Goal: Contribute content: Contribute content

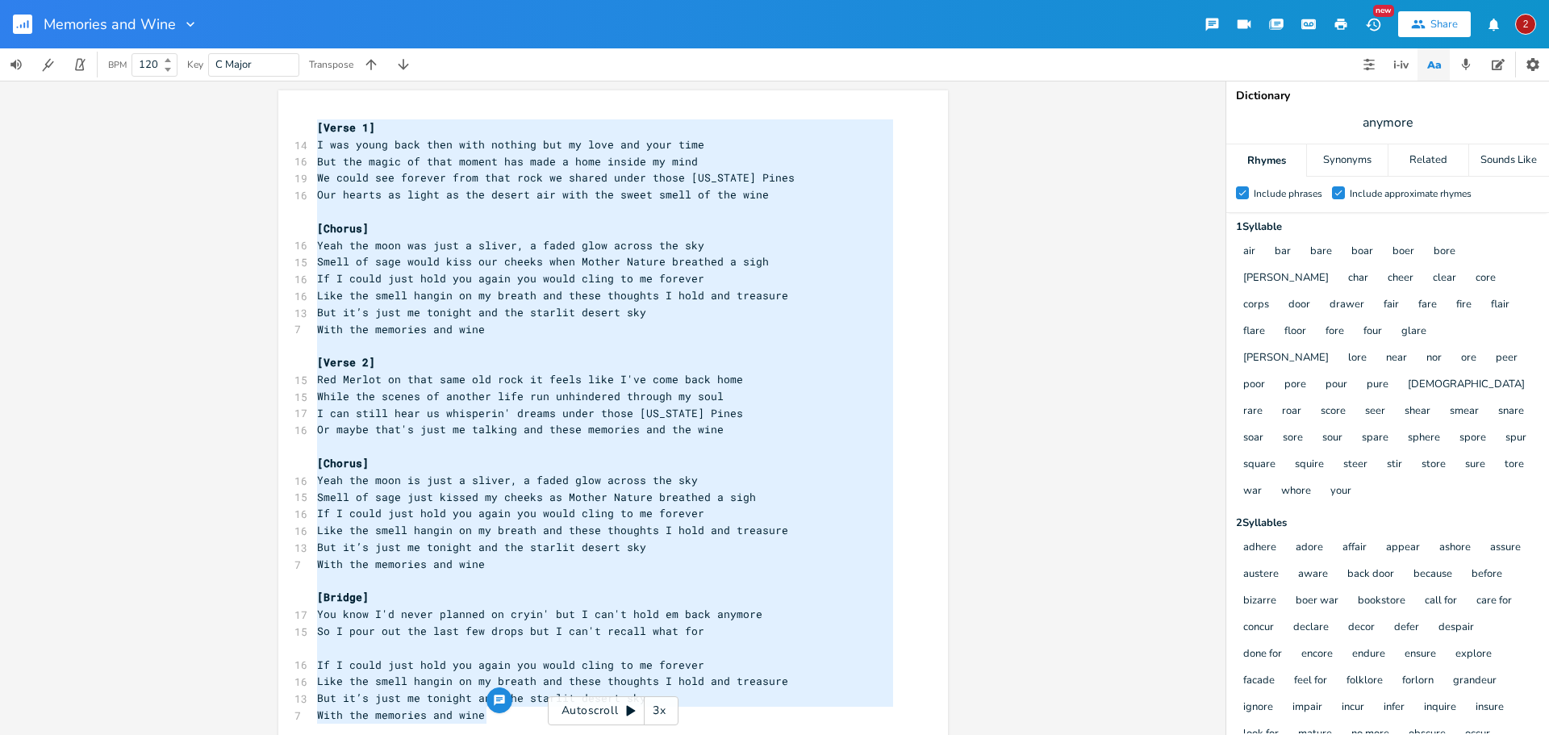
scroll to position [126, 0]
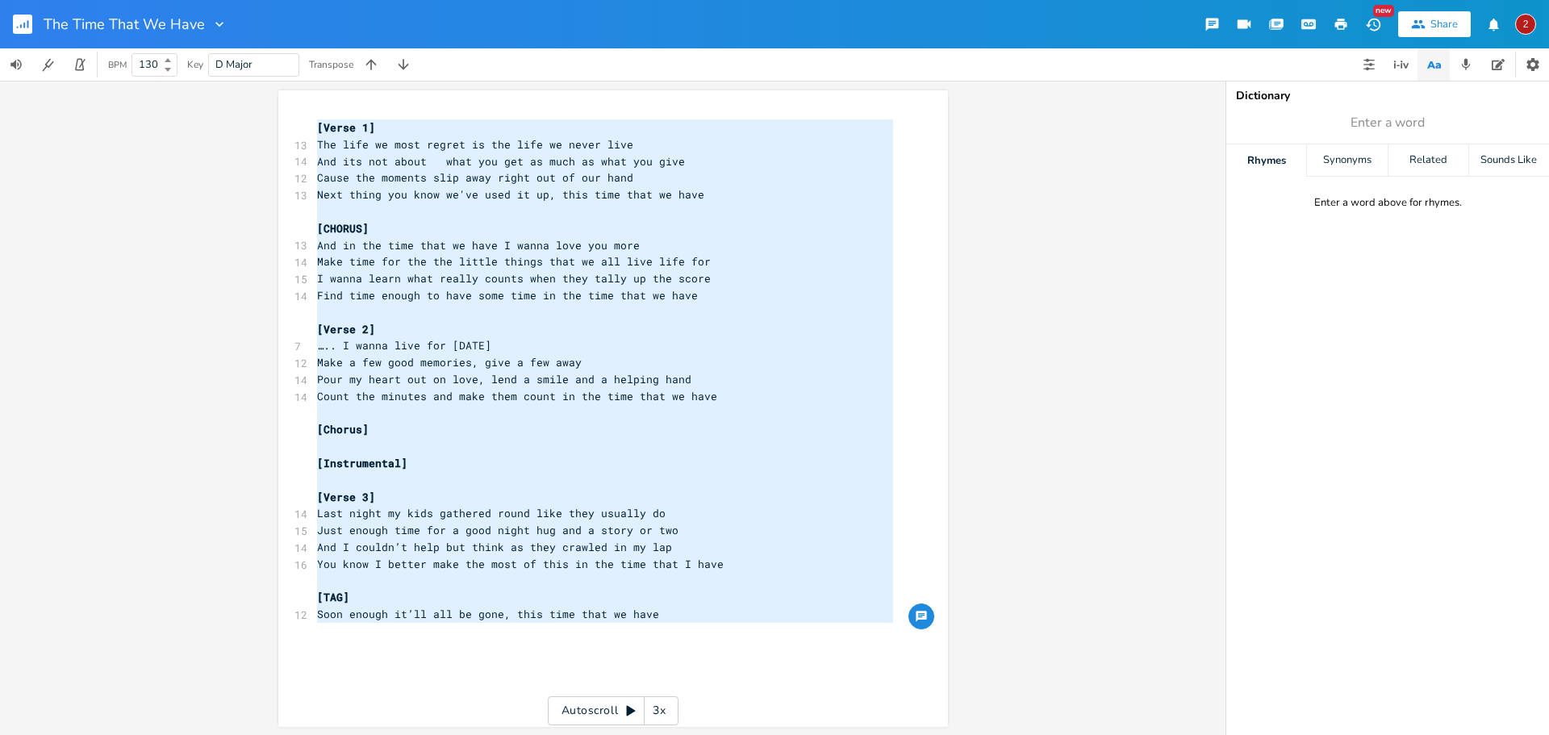
scroll to position [0, 4]
click at [911, 324] on div "x [Verse 1] 13 The life we most regret is the life we never live 14 And its not…" at bounding box center [625, 388] width 623 height 544
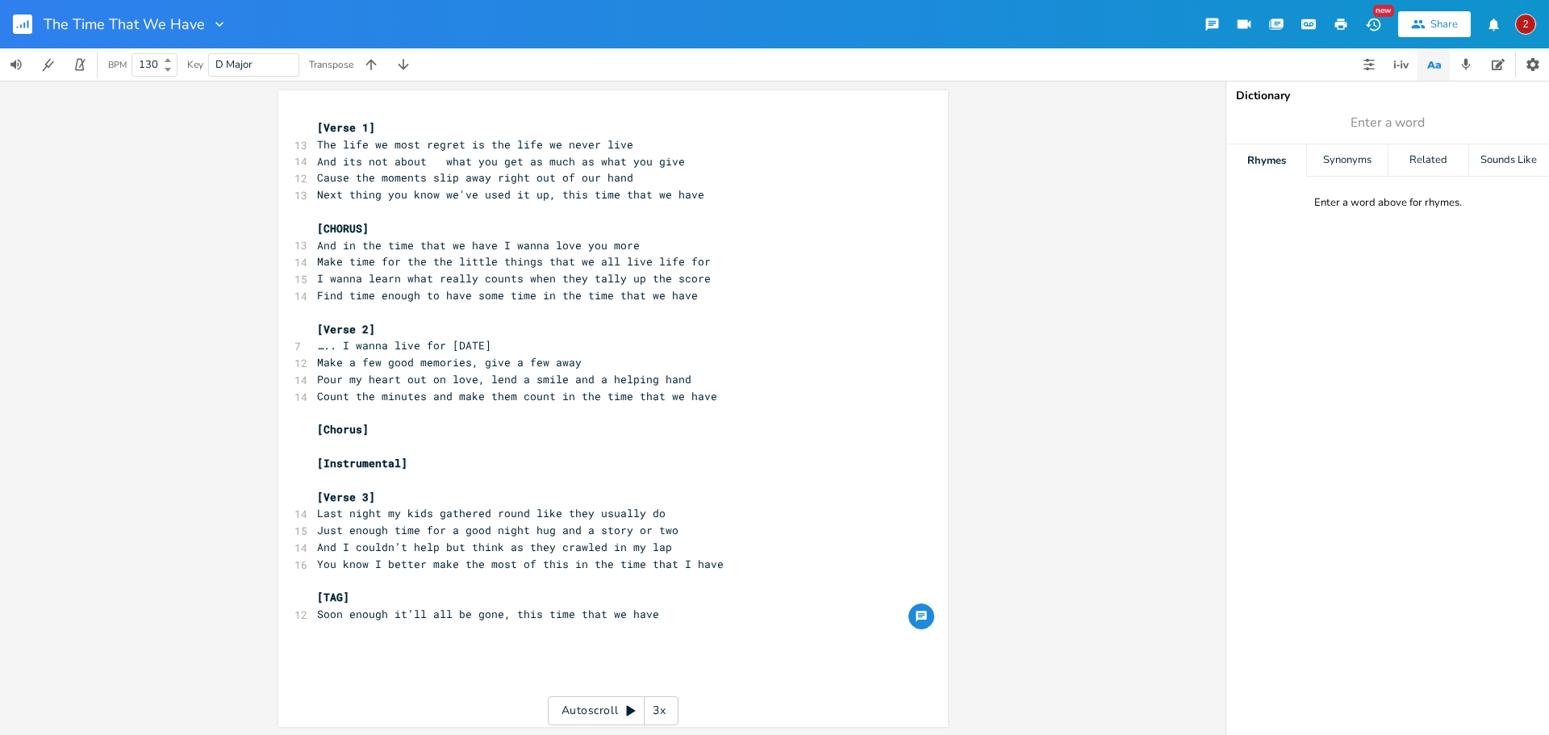
click at [26, 23] on rect "button" at bounding box center [22, 24] width 19 height 19
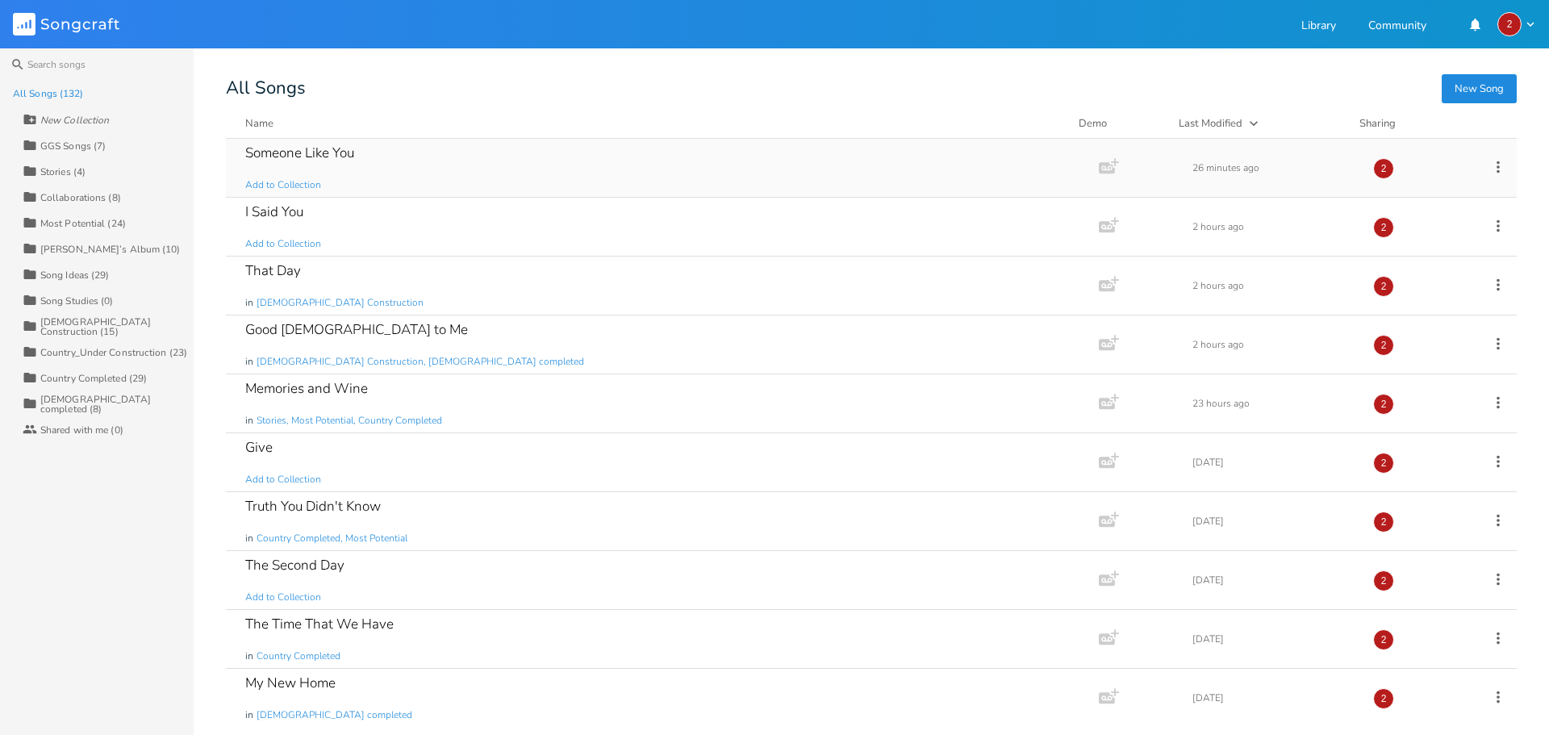
click at [398, 162] on div "Someone Like You Add to Collection" at bounding box center [659, 168] width 828 height 58
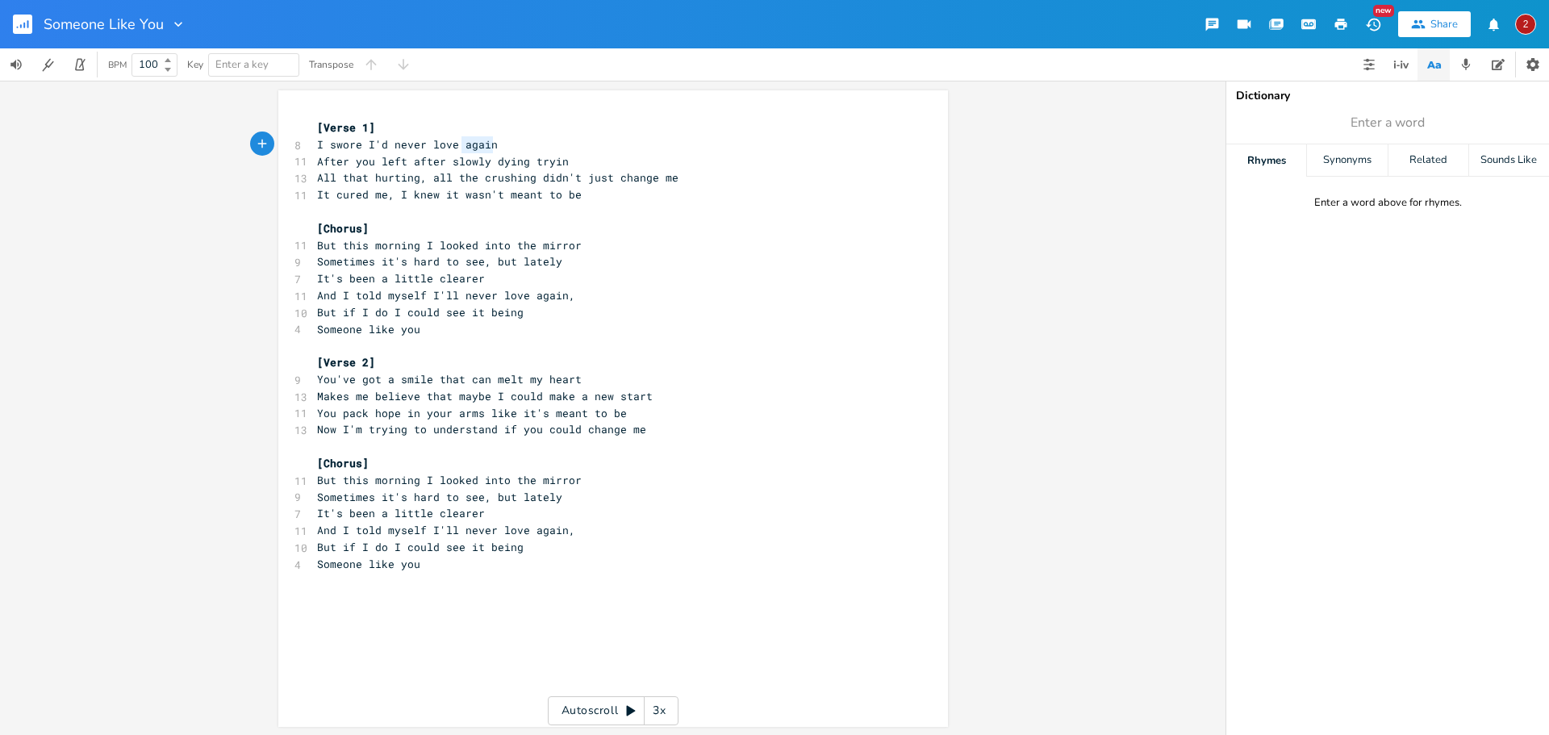
click at [489, 142] on div "again x [Verse 1] 8 I swore I'd never love again 11 After you left after slowly…" at bounding box center [613, 408] width 670 height 637
click at [525, 132] on icon "button" at bounding box center [534, 129] width 19 height 19
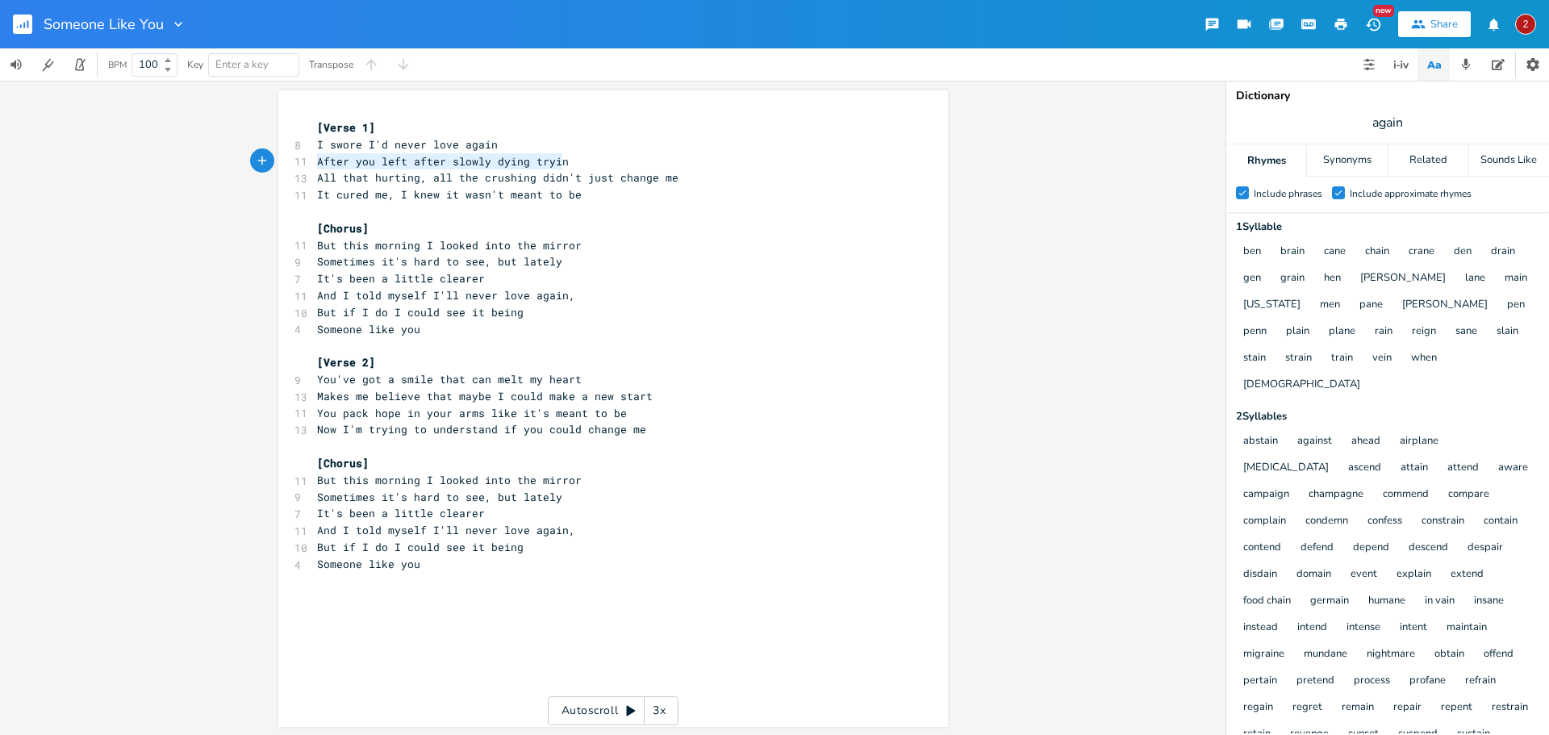
drag, startPoint x: 561, startPoint y: 162, endPoint x: 311, endPoint y: 156, distance: 249.4
click at [314, 156] on pre "After you left after slowly dying tryin" at bounding box center [605, 161] width 583 height 17
type textarea "When my ha"
type textarea "eart was crushed be"
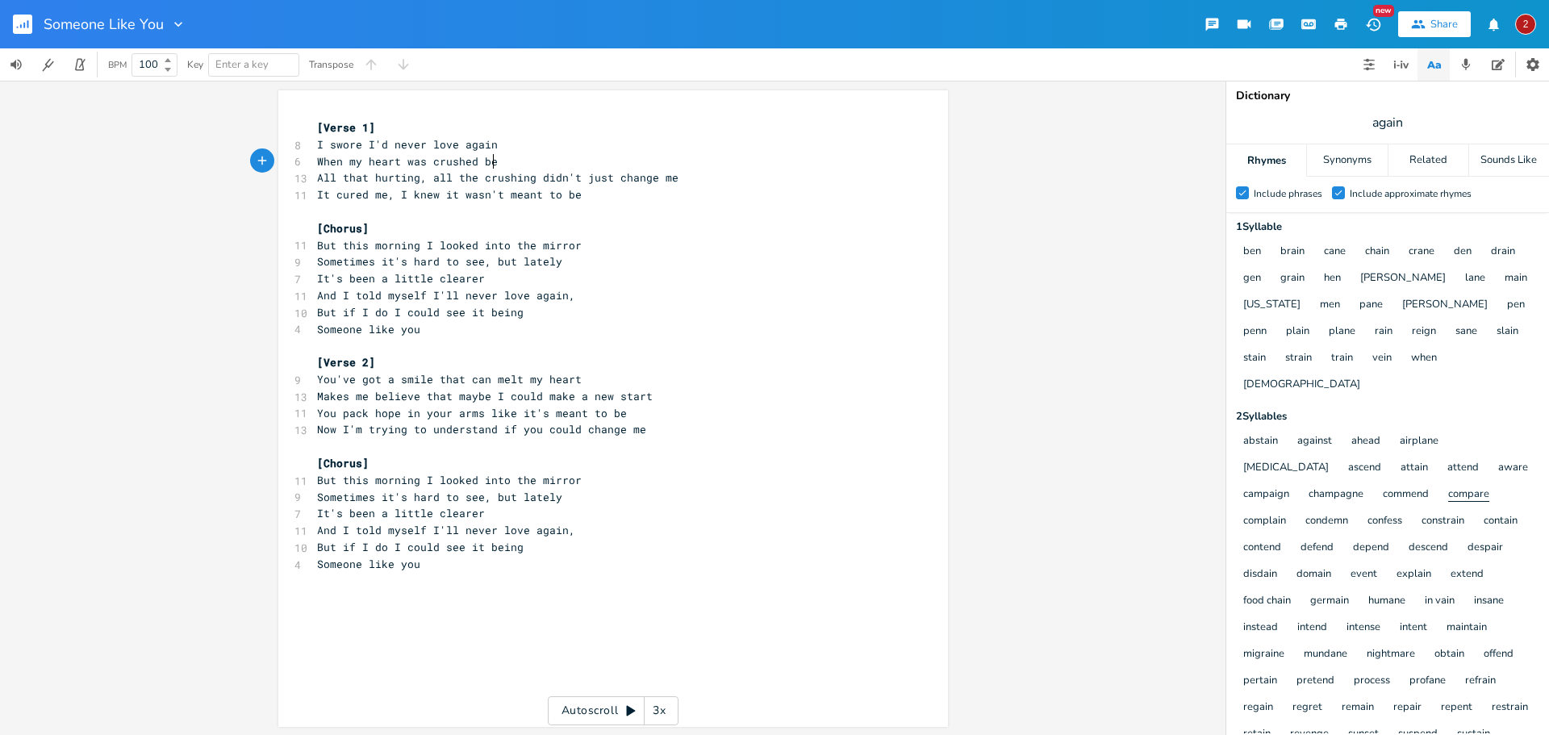
scroll to position [81, 0]
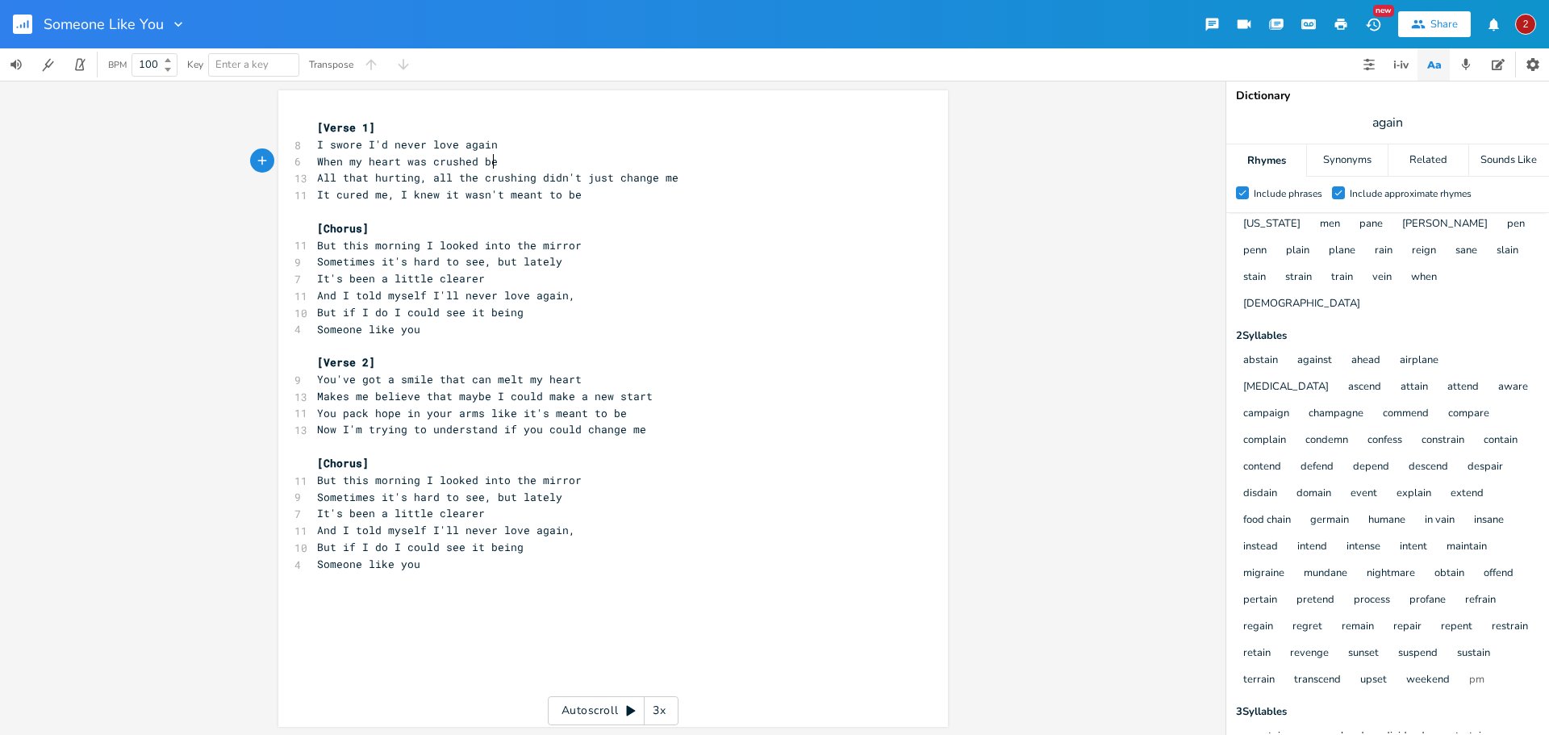
click at [499, 169] on pre "When my heart was crushed be" at bounding box center [605, 161] width 583 height 17
click at [1469, 295] on div "Check Include phrases Check Include approximate rhymes 1 Syllable ben brain can…" at bounding box center [1388, 474] width 323 height 518
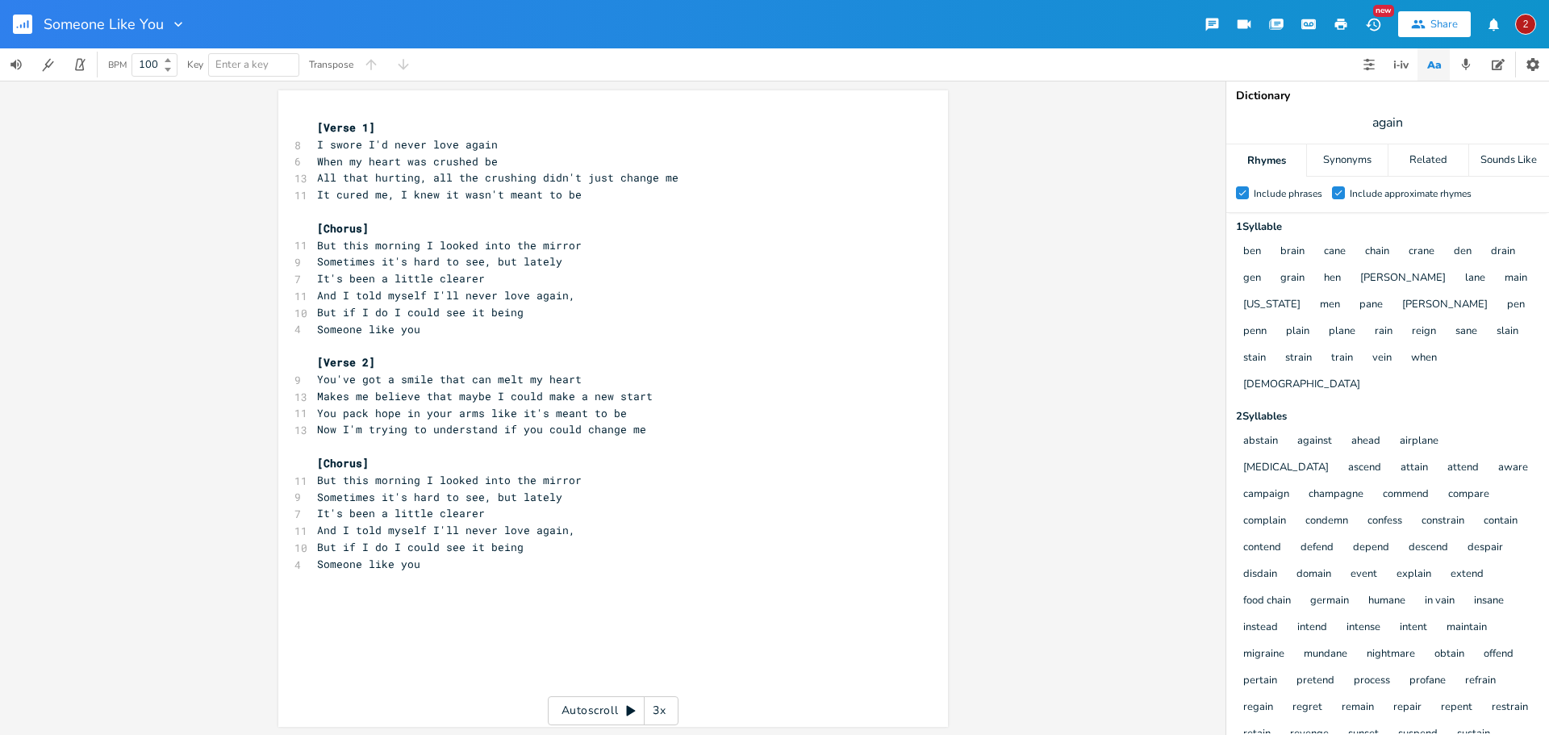
scroll to position [0, 0]
click at [488, 164] on pre "When my heart was crushed be" at bounding box center [605, 161] width 583 height 17
drag, startPoint x: 493, startPoint y: 163, endPoint x: 399, endPoint y: 157, distance: 93.8
click at [399, 157] on pre "When my heart was crushed be" at bounding box center [605, 161] width 583 height 17
type textarea "w"
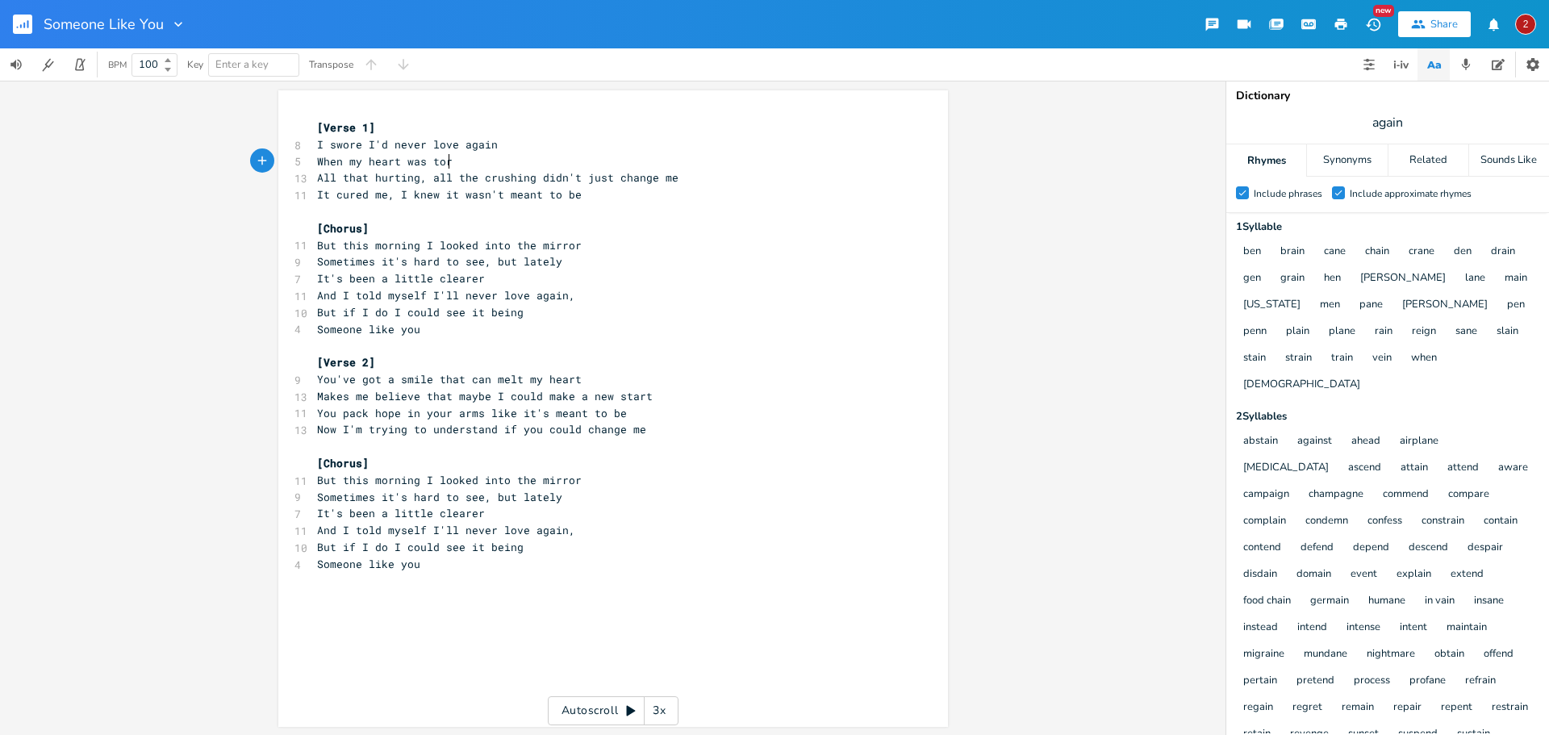
scroll to position [0, 44]
type textarea "was torn out of my chesdt"
type textarea "t"
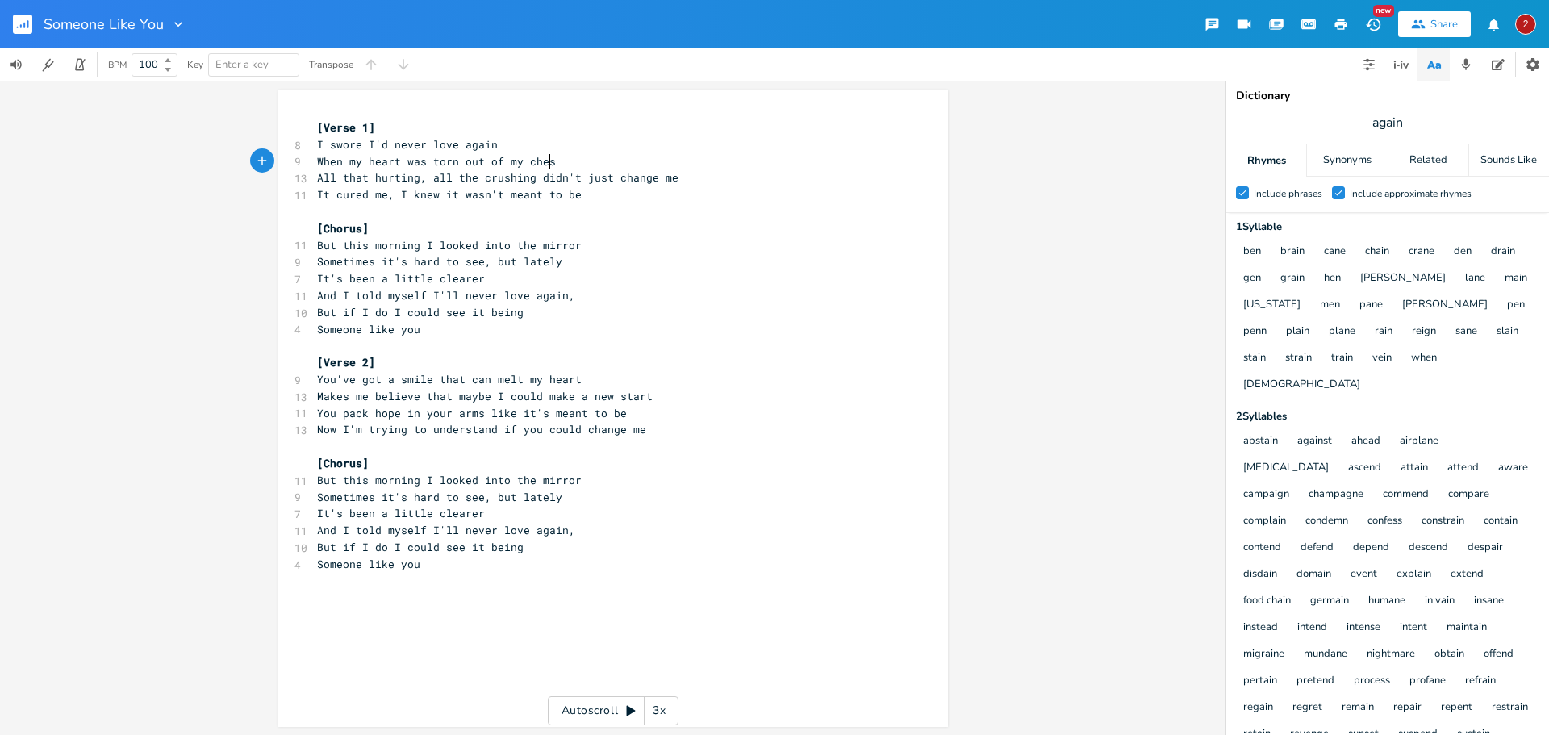
type textarea "t"
type textarea "chest"
drag, startPoint x: 558, startPoint y: 162, endPoint x: 522, endPoint y: 162, distance: 35.5
click at [522, 162] on pre "When my heart was torn out of my chest" at bounding box center [605, 161] width 583 height 17
click at [591, 274] on pre "It's been a little clearer" at bounding box center [605, 278] width 583 height 17
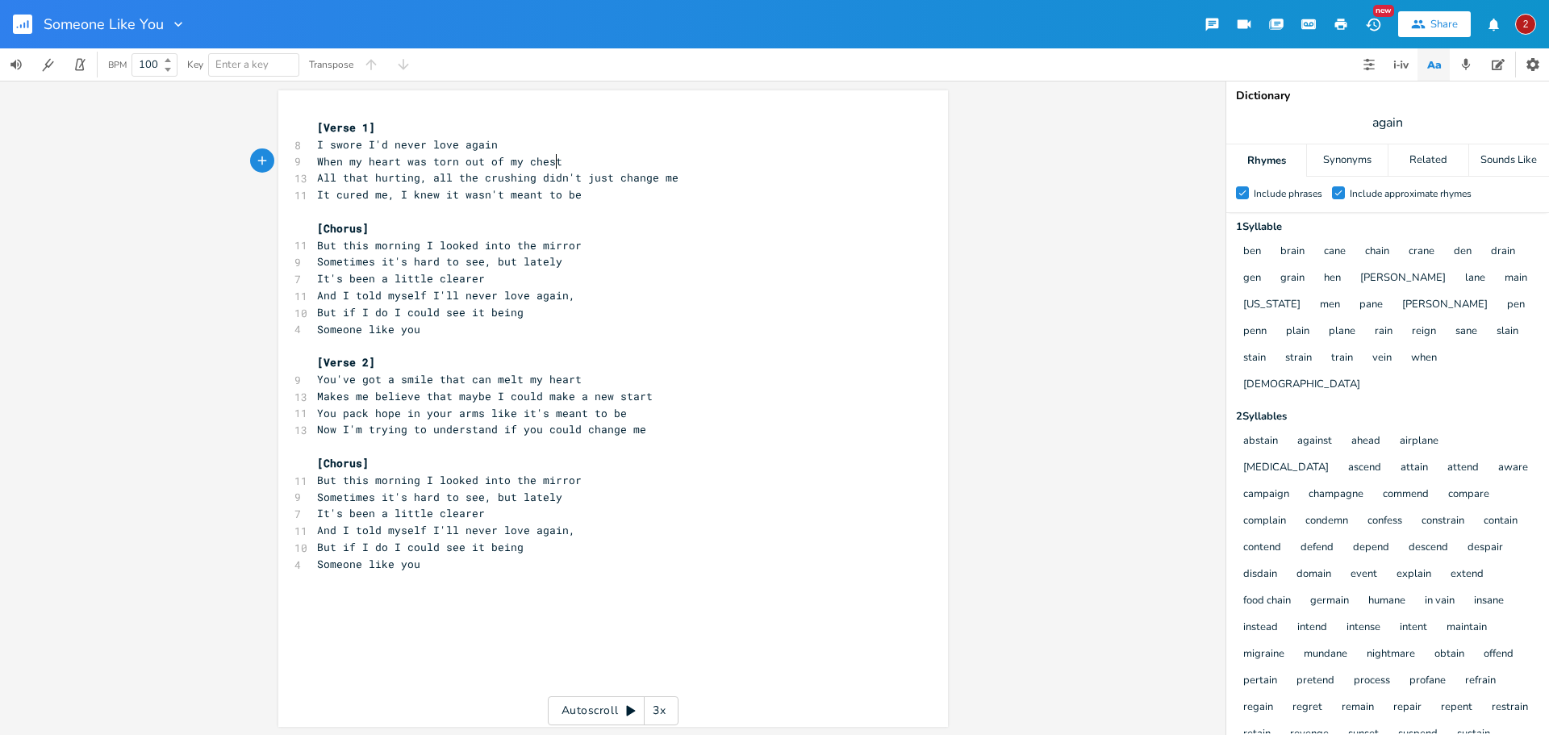
click at [564, 163] on pre "When my heart was torn out of my chest" at bounding box center [605, 161] width 583 height 17
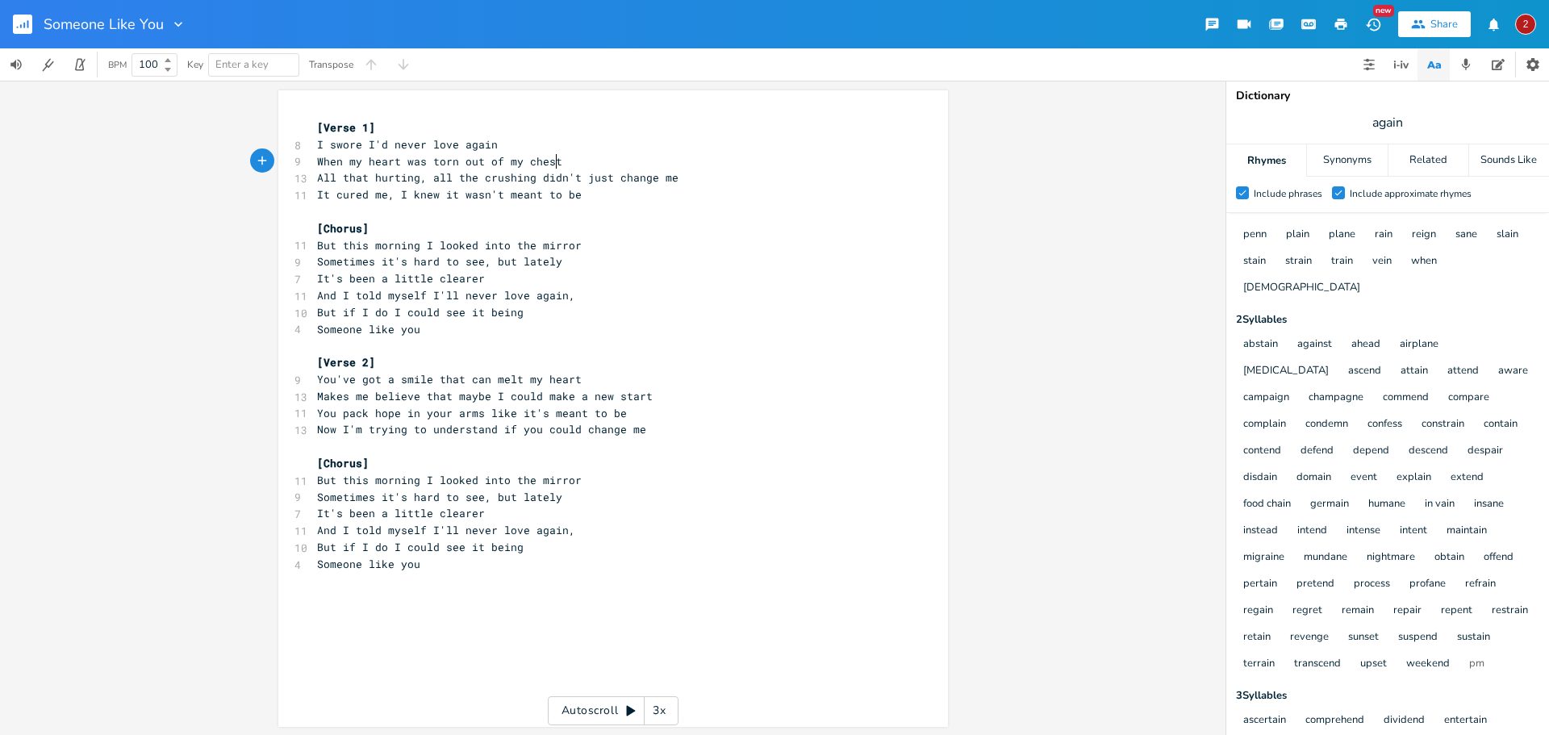
scroll to position [111, 0]
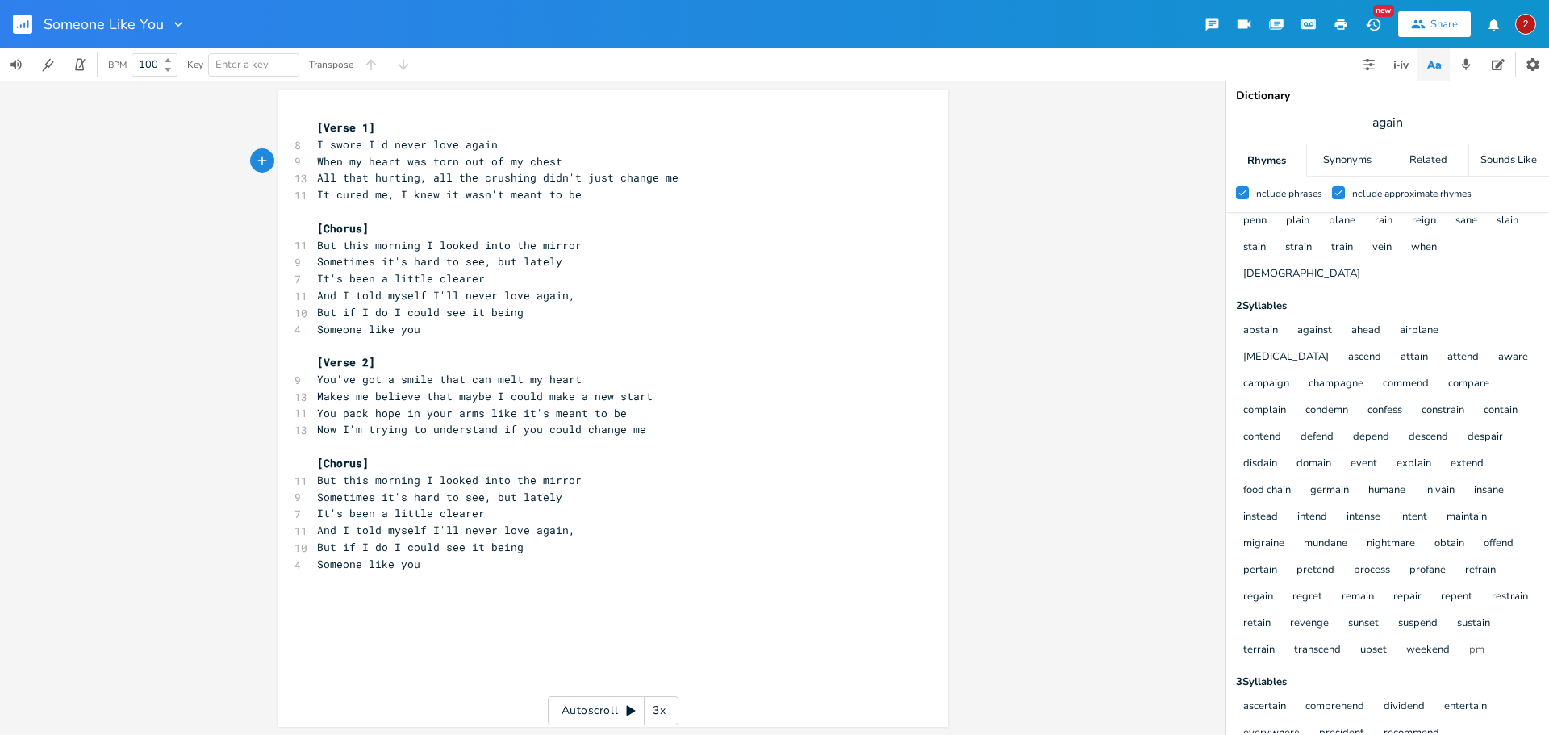
click at [499, 149] on pre "I swore I'd never love again" at bounding box center [605, 144] width 583 height 17
drag, startPoint x: 490, startPoint y: 144, endPoint x: 426, endPoint y: 144, distance: 63.8
click at [426, 144] on pre "I swore I'd never love again" at bounding box center [605, 144] width 583 height 17
type textarea "take a chance on love"
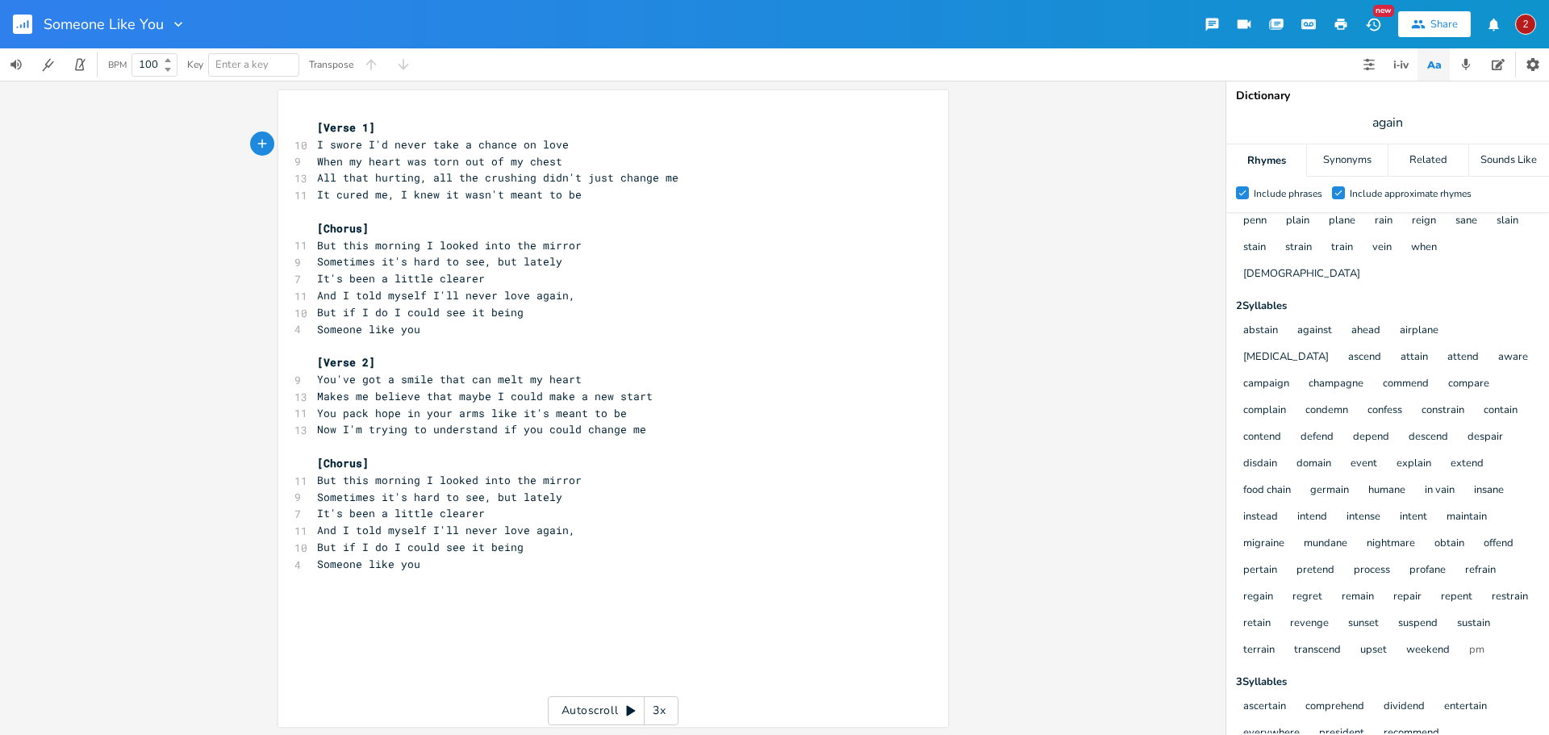
click at [571, 164] on pre "When my heart was torn out of my chest" at bounding box center [605, 161] width 583 height 17
drag, startPoint x: 532, startPoint y: 143, endPoint x: 554, endPoint y: 144, distance: 22.7
click at [554, 144] on span "I swore I'd never take a chance on love" at bounding box center [443, 144] width 252 height 15
type textarea "love"
click at [606, 129] on icon "button" at bounding box center [608, 130] width 5 height 6
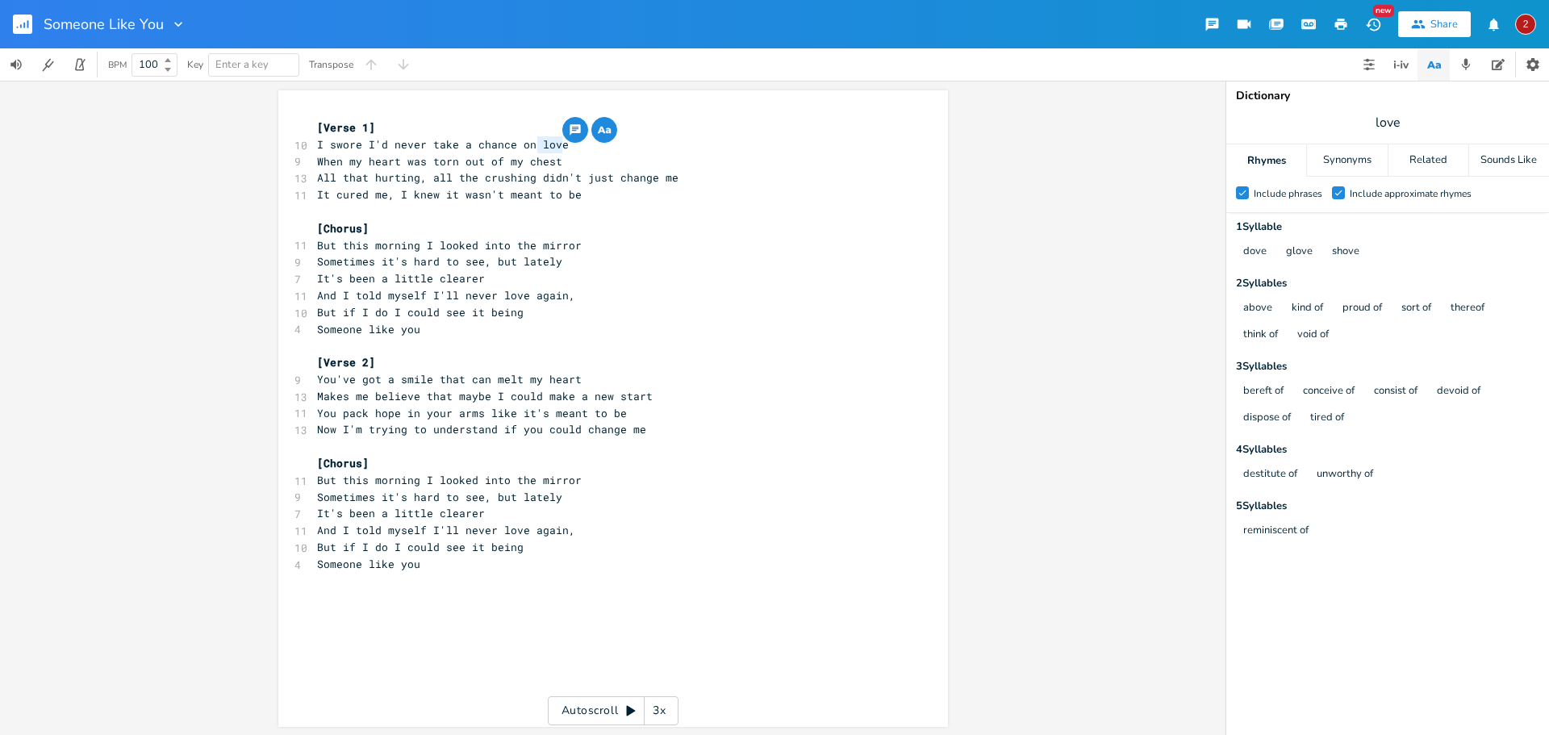
scroll to position [0, 0]
click at [1398, 332] on div "above kind of proud of sort of thereof think of void of" at bounding box center [1387, 321] width 306 height 53
drag, startPoint x: 1394, startPoint y: 126, endPoint x: 1358, endPoint y: 125, distance: 36.3
click at [1358, 125] on span "love" at bounding box center [1388, 122] width 323 height 29
type input "truck"
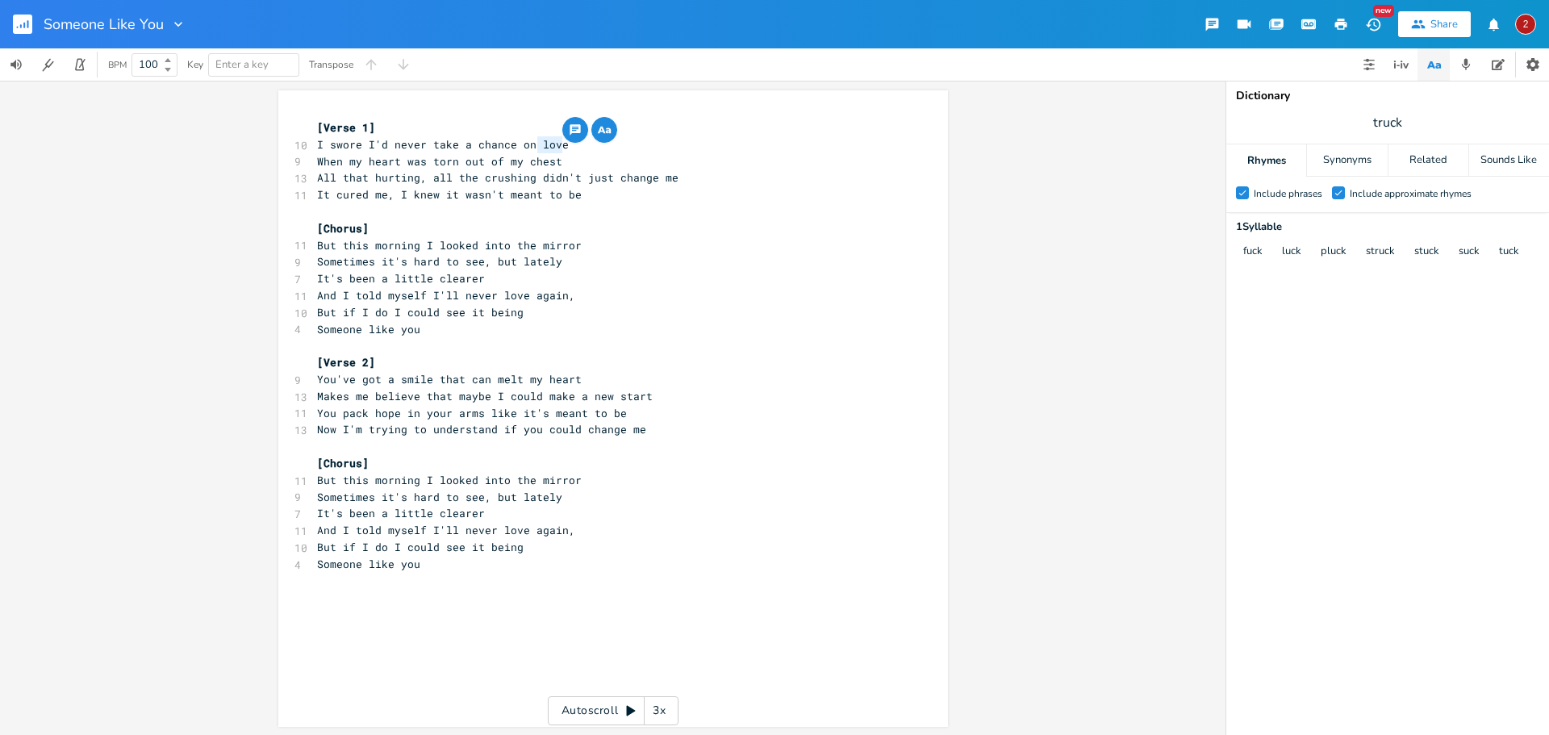
click at [572, 163] on pre "When my heart was torn out of my chest" at bounding box center [605, 161] width 583 height 17
type textarea "chest"
drag, startPoint x: 566, startPoint y: 162, endPoint x: 522, endPoint y: 159, distance: 44.5
click at [522, 159] on pre "When my heart was torn out of my chest" at bounding box center [605, 161] width 583 height 17
click at [539, 224] on pre "[Chorus]" at bounding box center [605, 228] width 583 height 17
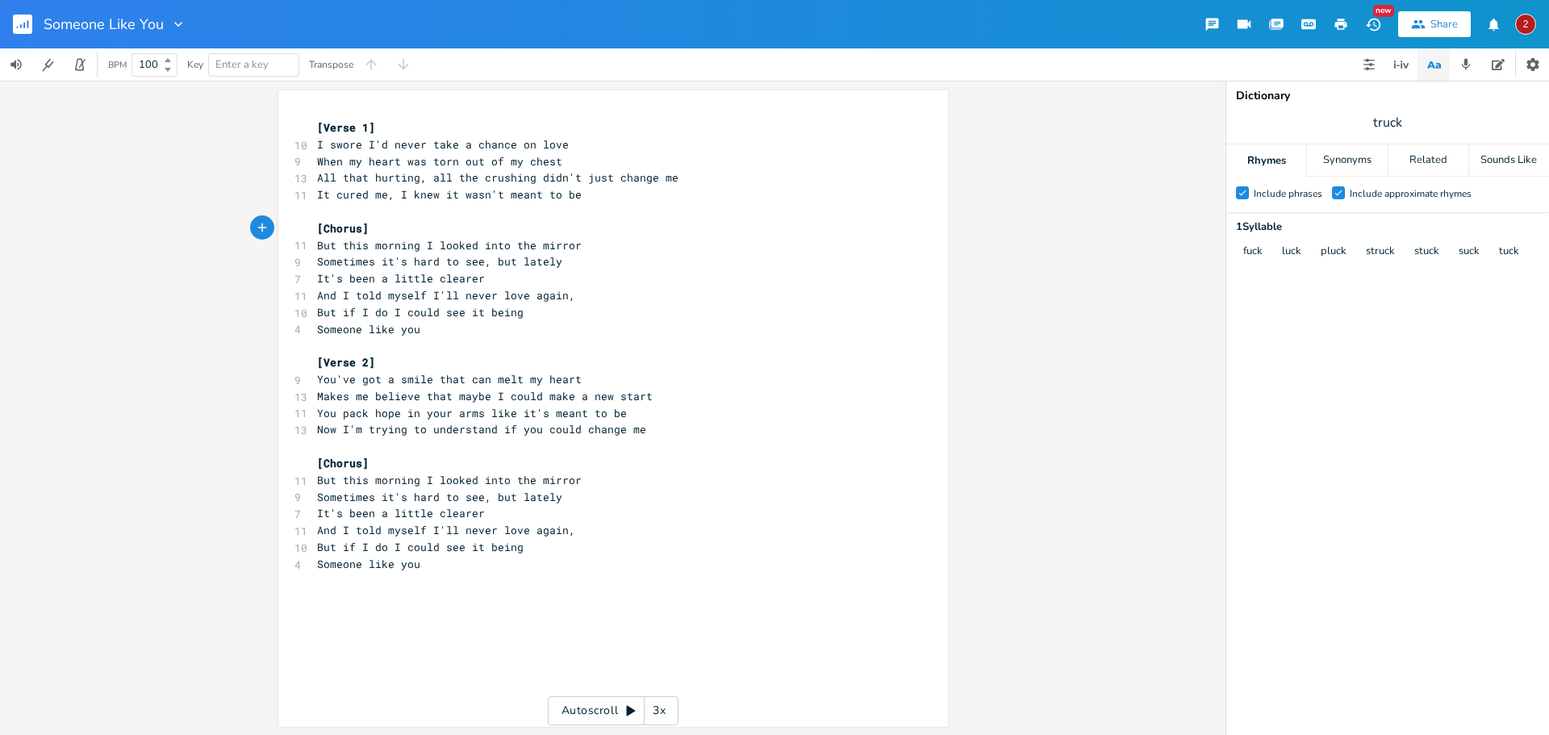
click at [561, 140] on pre "I swore I'd never take a chance on love" at bounding box center [605, 144] width 583 height 17
drag, startPoint x: 535, startPoint y: 161, endPoint x: 426, endPoint y: 163, distance: 109.0
click at [426, 163] on pre "When my heart was torn out of my chest" at bounding box center [605, 161] width 583 height 17
type textarea "drowned in loves cold blood"
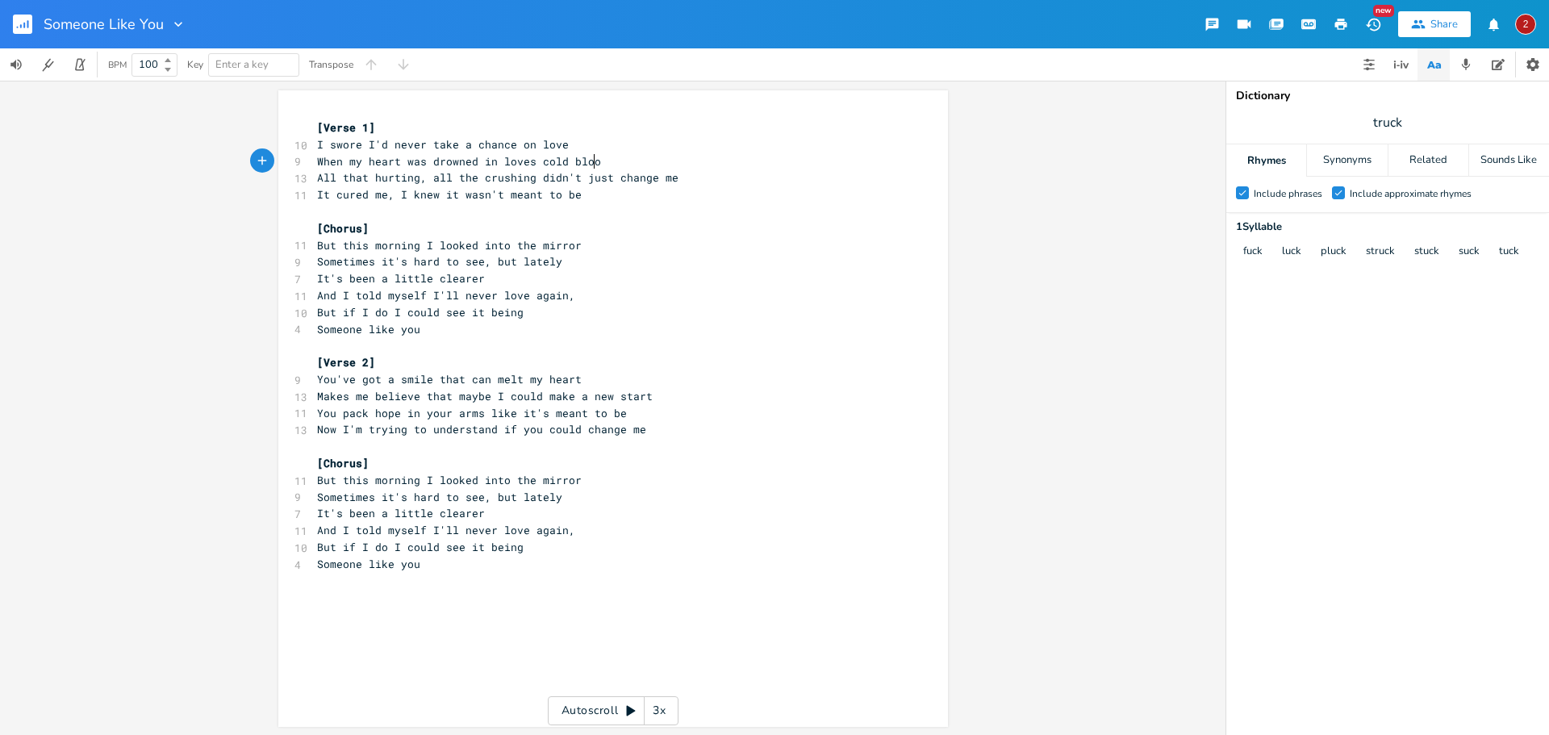
scroll to position [0, 135]
click at [612, 278] on pre "It's been a little clearer" at bounding box center [605, 278] width 583 height 17
click at [524, 158] on span "When my heart was drowned in loves cold blood" at bounding box center [462, 161] width 291 height 15
drag, startPoint x: 601, startPoint y: 160, endPoint x: 495, endPoint y: 157, distance: 106.6
click at [495, 157] on pre "When my heart was drowned in loves cold blood" at bounding box center [605, 161] width 583 height 17
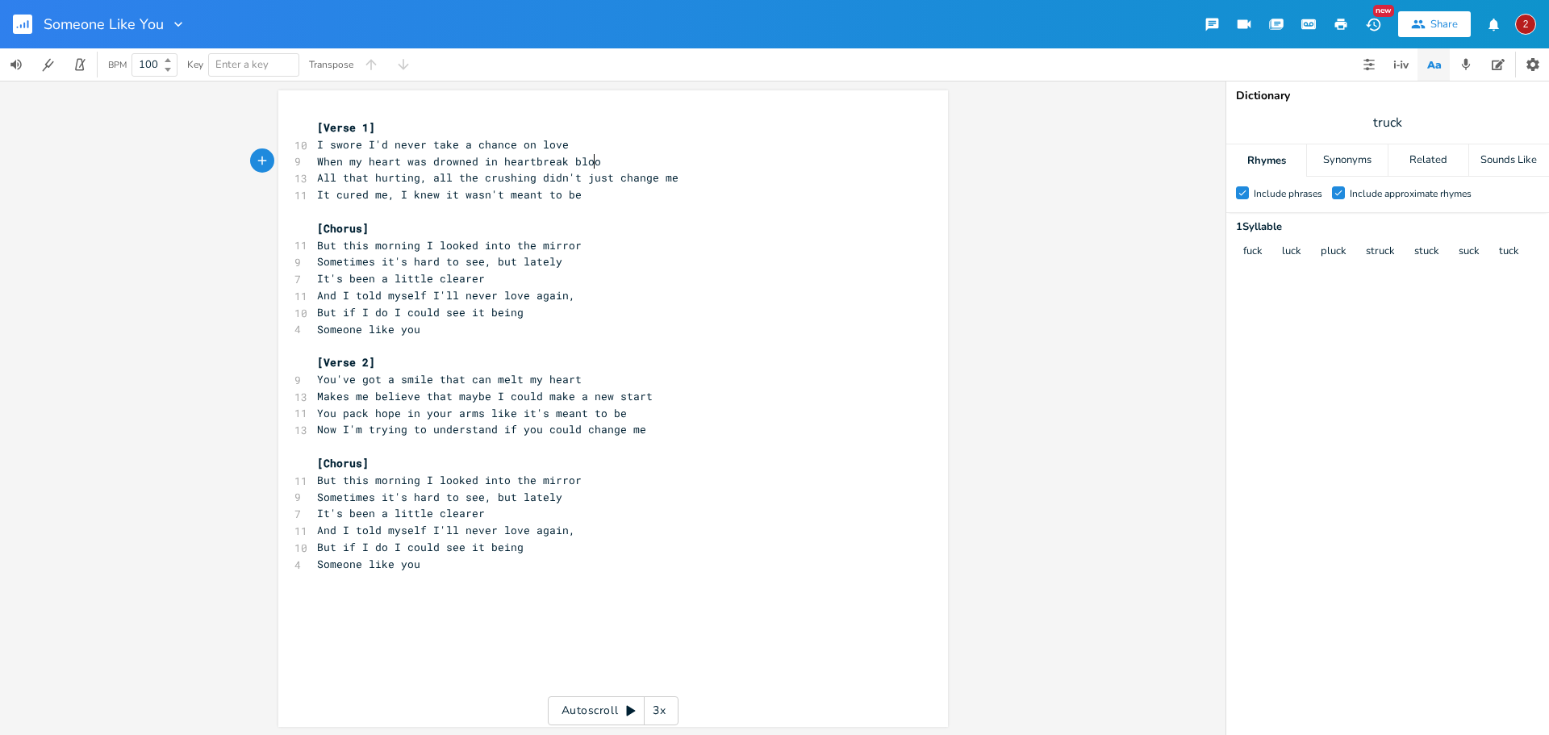
scroll to position [0, 82]
type textarea "heartbreak blood"
click at [754, 545] on pre "But if I do I could see it being" at bounding box center [605, 547] width 583 height 17
click at [27, 27] on rect "button" at bounding box center [22, 24] width 19 height 19
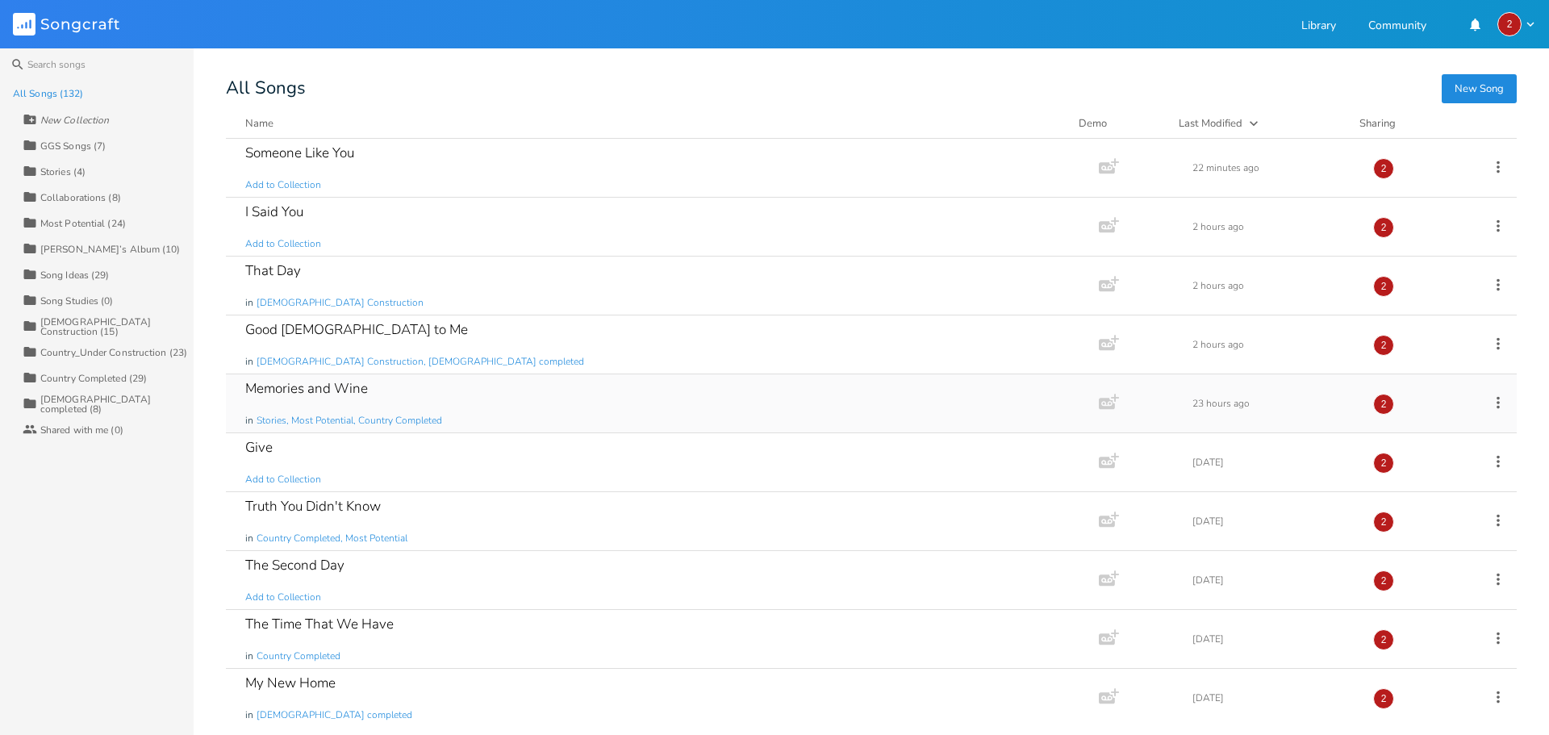
click at [462, 411] on div "Memories and Wine in Stories, Most Potential, Country Completed" at bounding box center [659, 403] width 828 height 58
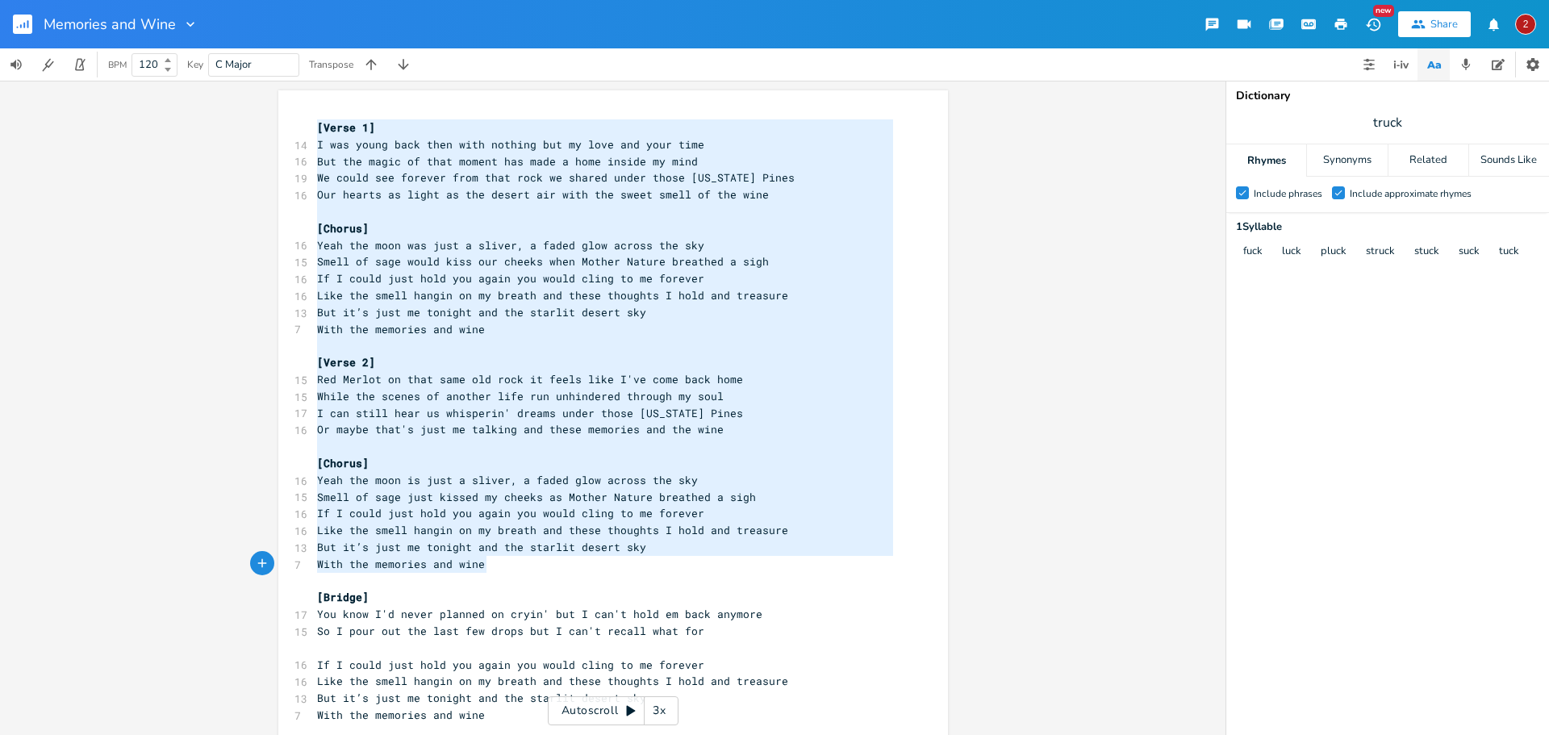
type textarea "[Lorem 6] I dol sitam cons adip elit seddoei tem in utla etd magn aliq Eni adm …"
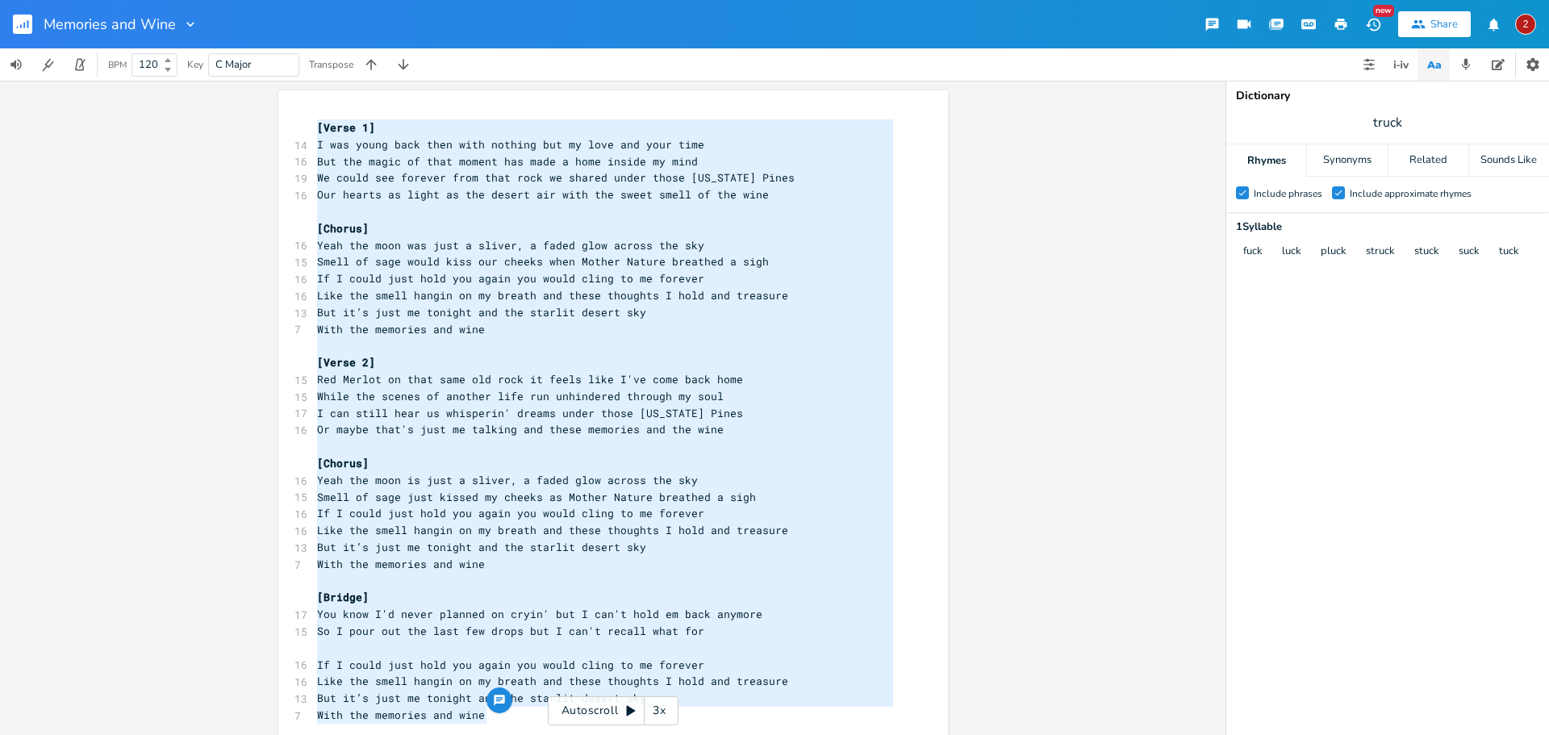
drag, startPoint x: 311, startPoint y: 129, endPoint x: 748, endPoint y: 740, distance: 750.8
click at [748, 734] on html "Memories and Wine New Share 2 BPM 120 Key C Major Transpose x [Verse 1] 14 I wa…" at bounding box center [774, 367] width 1549 height 735
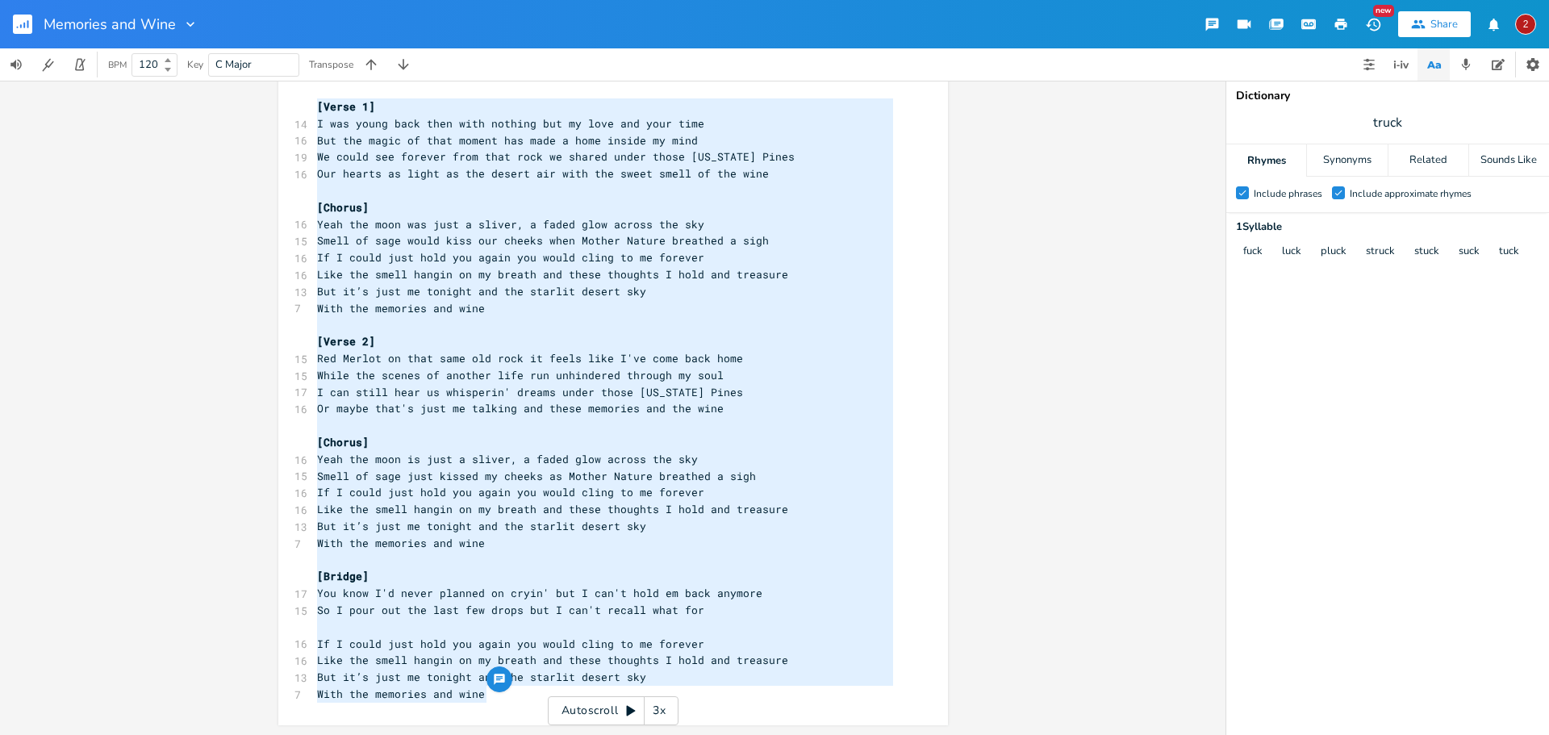
click at [489, 692] on pre "With the memories and wine" at bounding box center [605, 694] width 583 height 17
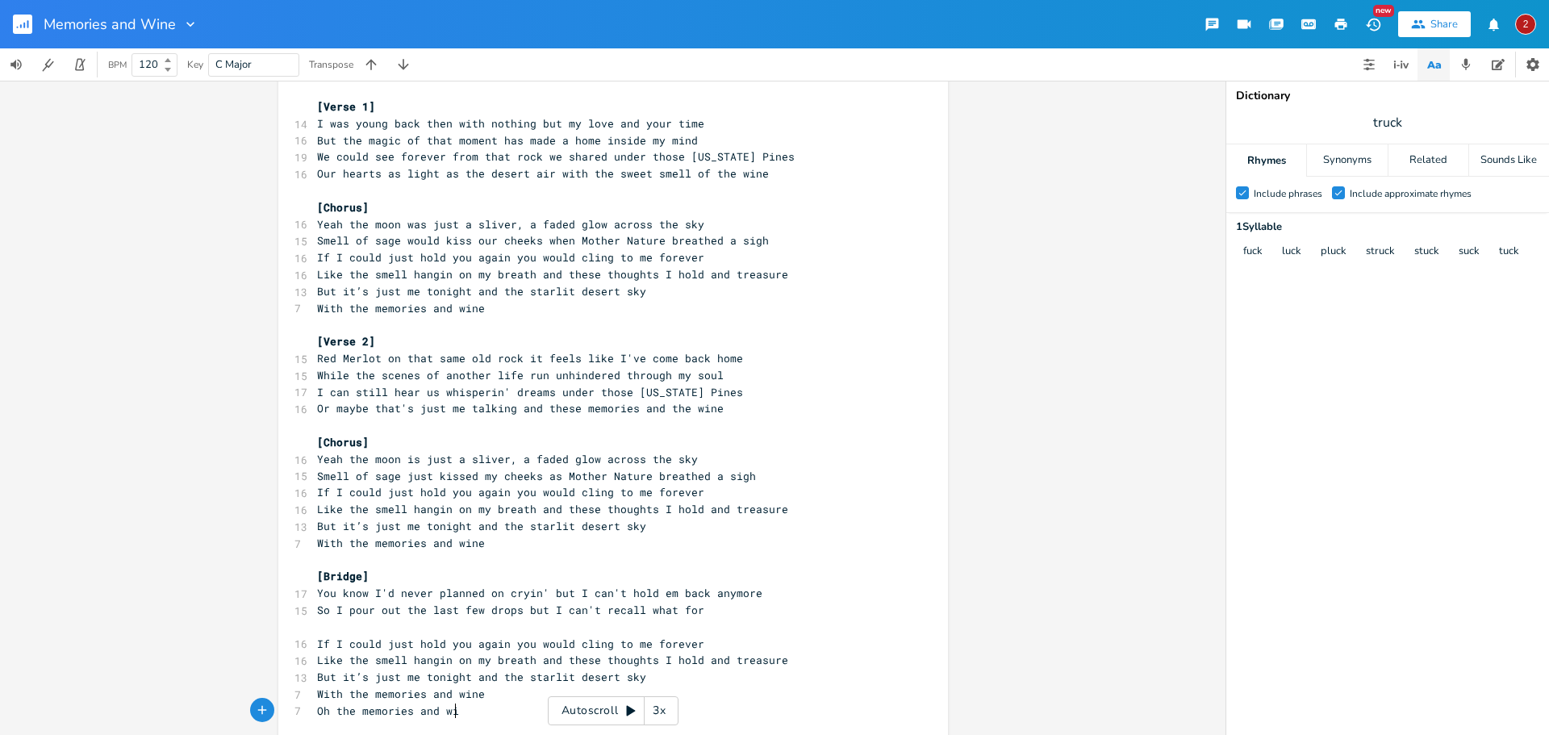
type textarea "Oh the memories and wine"
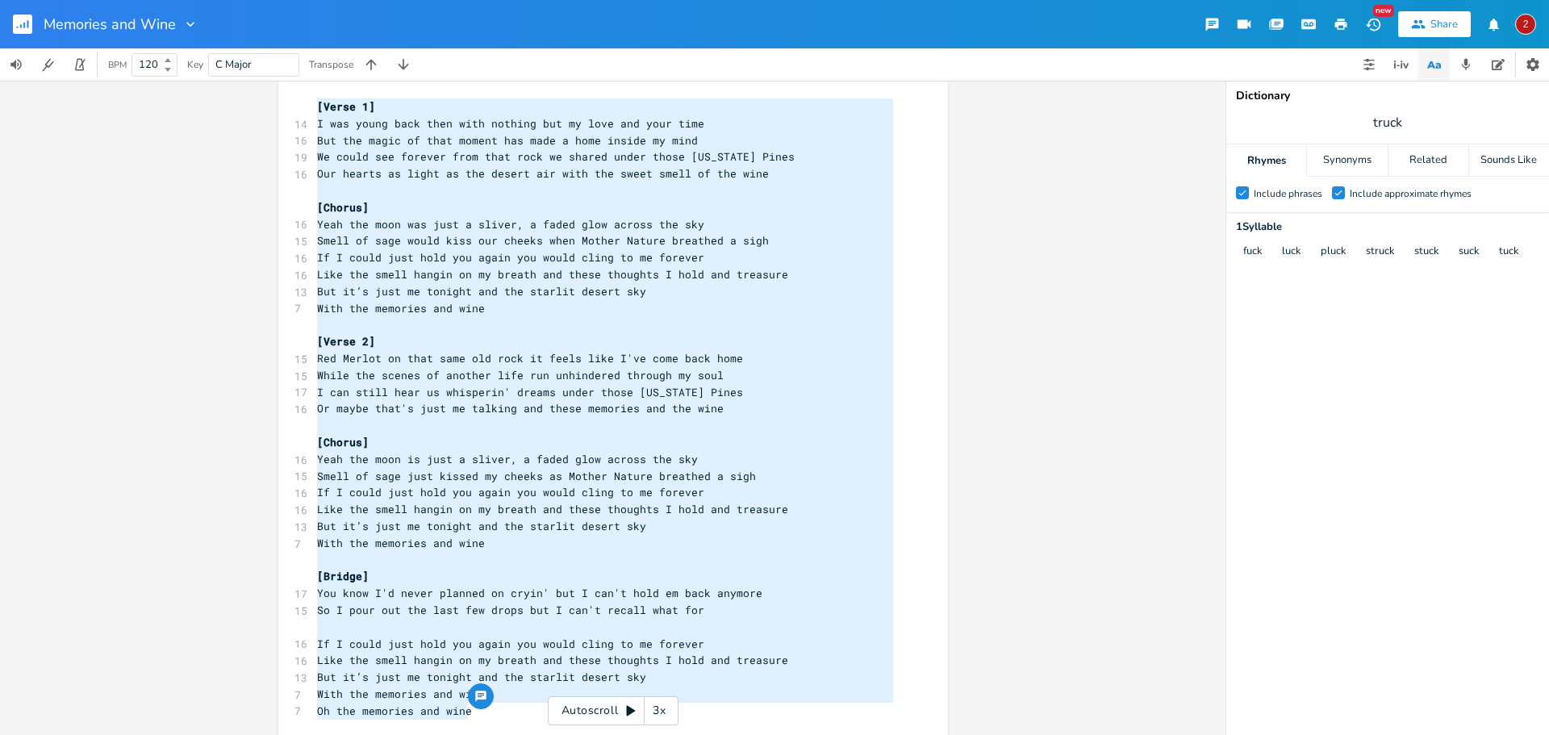
drag, startPoint x: 481, startPoint y: 709, endPoint x: 274, endPoint y: 110, distance: 634.2
click at [278, 110] on div "x [Verse 1] 14 I was young back then with nothing but my love and your time 16 …" at bounding box center [613, 405] width 670 height 673
type textarea "[Lorem 6] I dol sitam cons adip elit seddoei tem in utla etd magn aliq Eni adm …"
click at [157, 254] on div "x [Verse 1] 14 I was young back then with nothing but my love and your time 16 …" at bounding box center [613, 408] width 1226 height 654
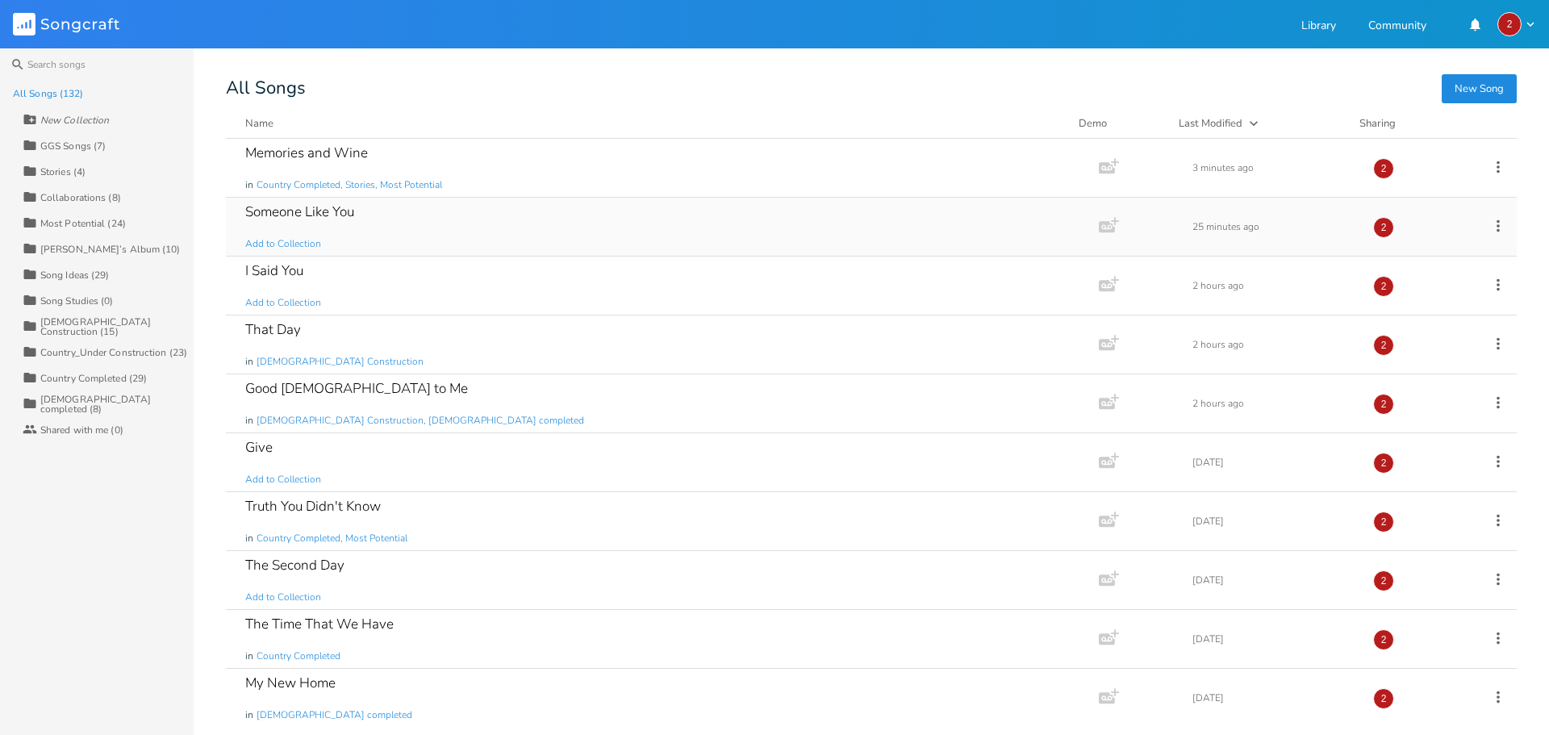
click at [395, 230] on div "Someone Like You Add to Collection" at bounding box center [659, 227] width 828 height 58
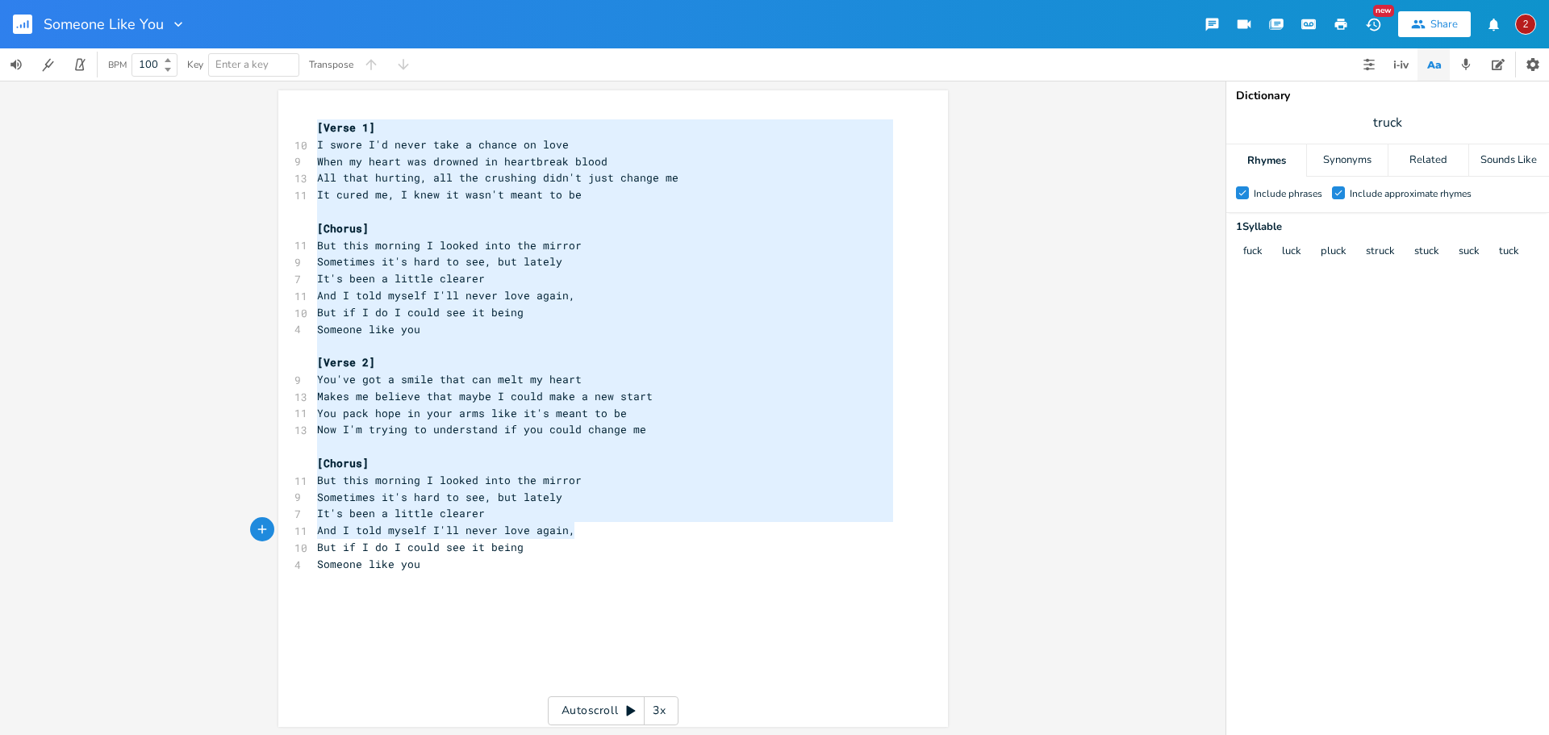
type textarea "[Verse 1] I swore I'd never take a chance on love When my heart was drowned in …"
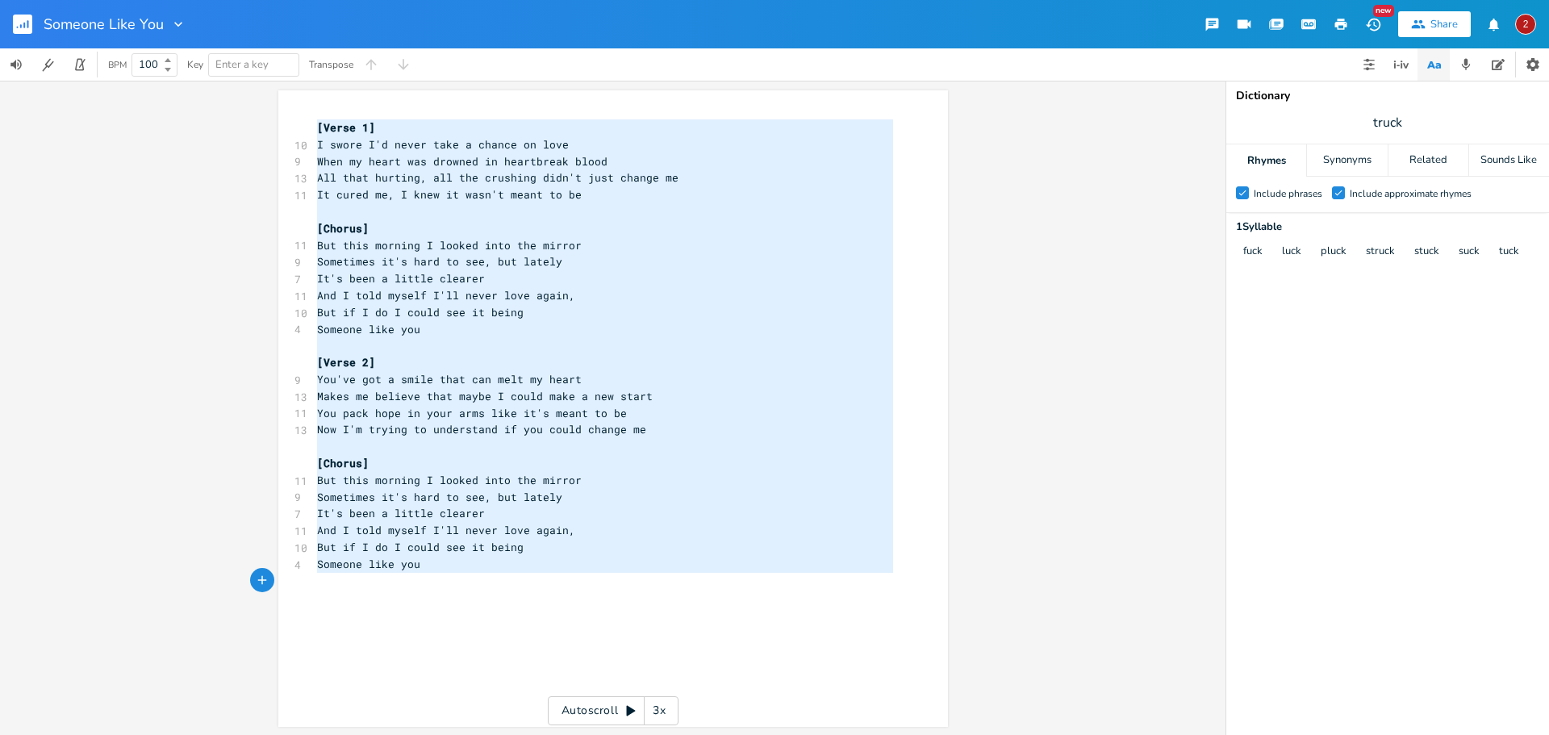
drag, startPoint x: 308, startPoint y: 124, endPoint x: 625, endPoint y: 574, distance: 549.6
click at [625, 574] on div "[Verse 1] 10 I swore I'd never take a chance on love 9 When my heart was drowne…" at bounding box center [605, 362] width 583 height 487
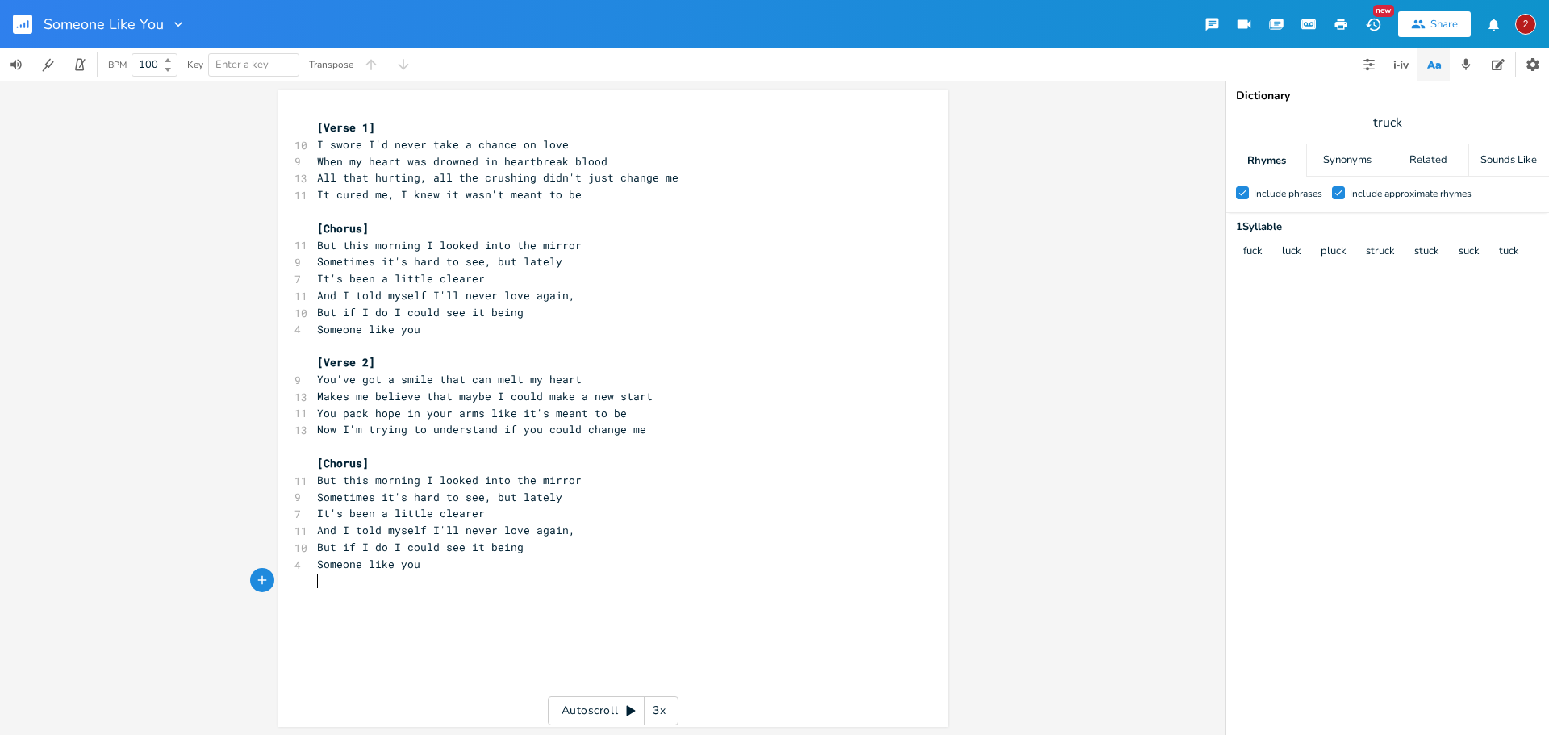
click at [490, 586] on pre "​" at bounding box center [605, 581] width 583 height 17
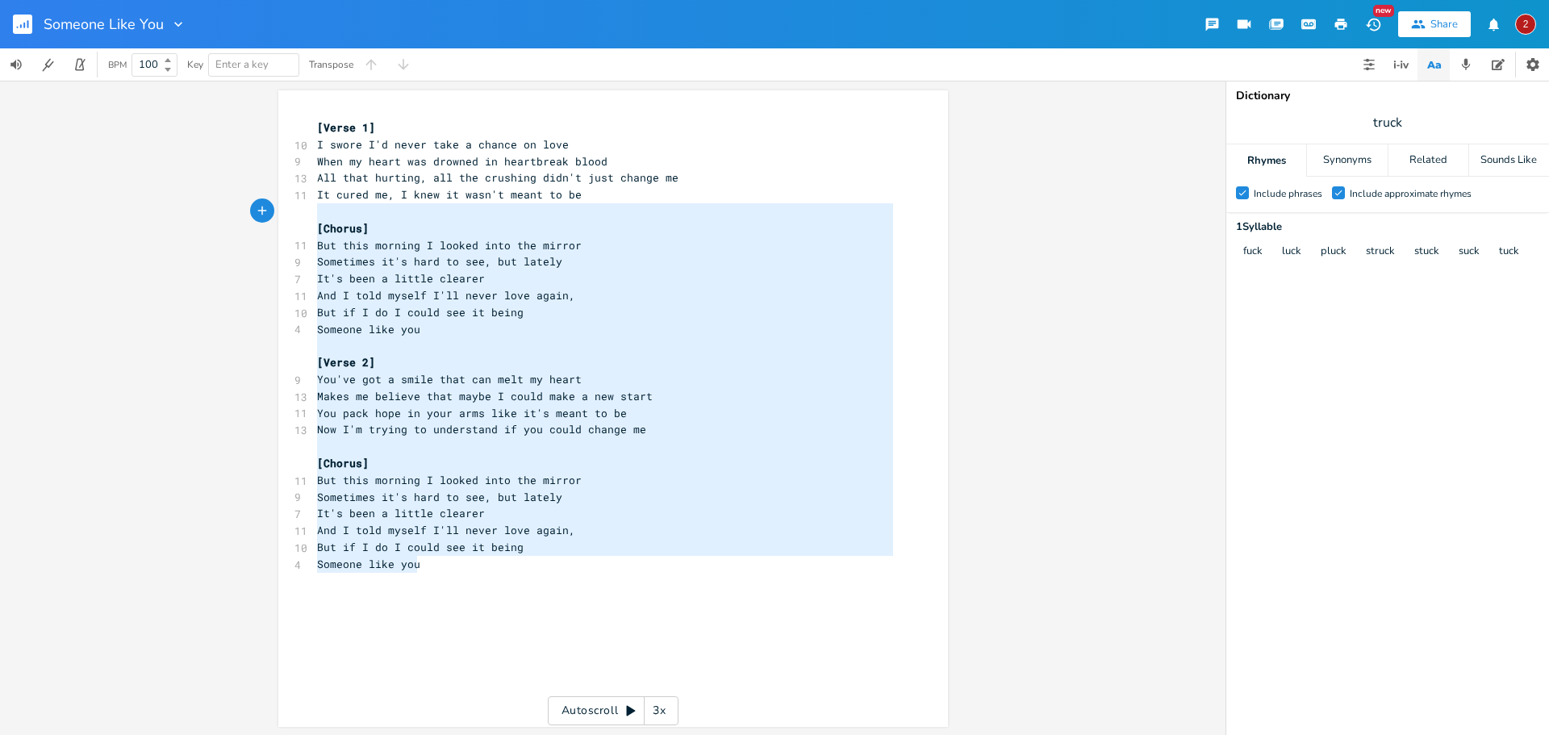
type textarea "[Verse 1] I swore I'd never take a chance on love When my heart was drowned in …"
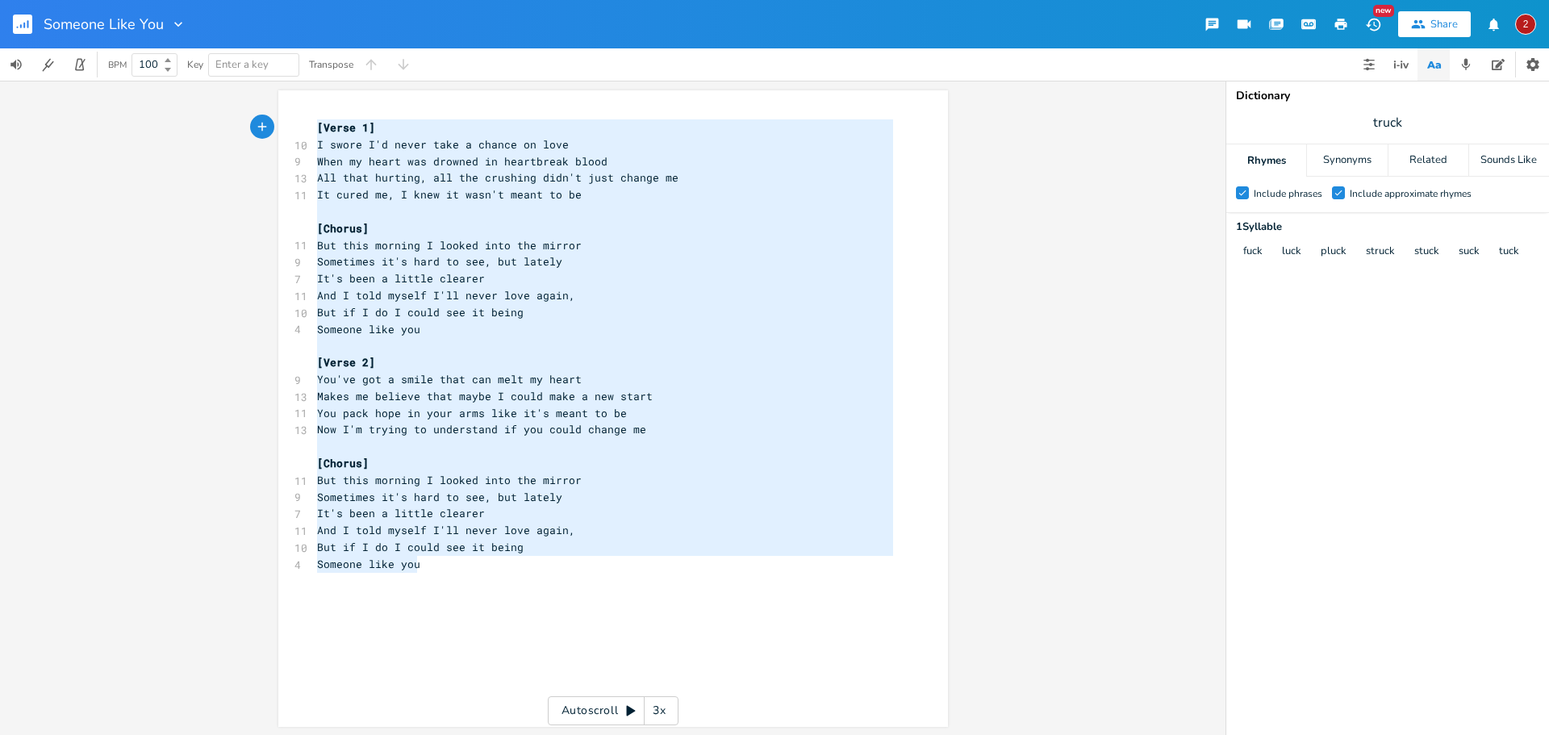
drag, startPoint x: 414, startPoint y: 571, endPoint x: 294, endPoint y: 116, distance: 470.7
click at [294, 116] on div "[Verse 1] I swore I'd never take a chance on love When my heart was drowned in …" at bounding box center [613, 408] width 670 height 637
click at [483, 594] on pre "​" at bounding box center [605, 597] width 583 height 17
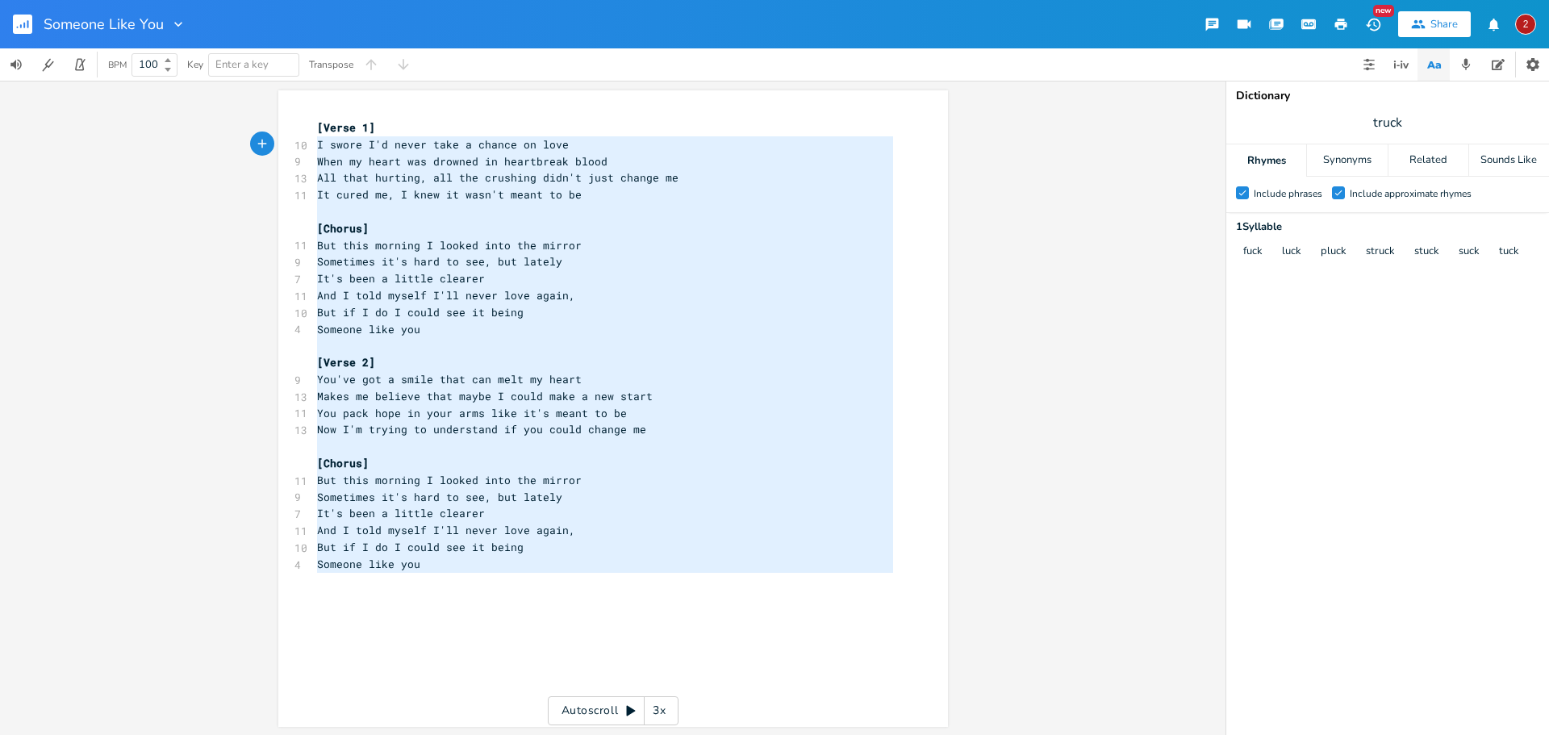
type textarea "[Verse 1] I swore I'd never take a chance on love When my heart was drowned in …"
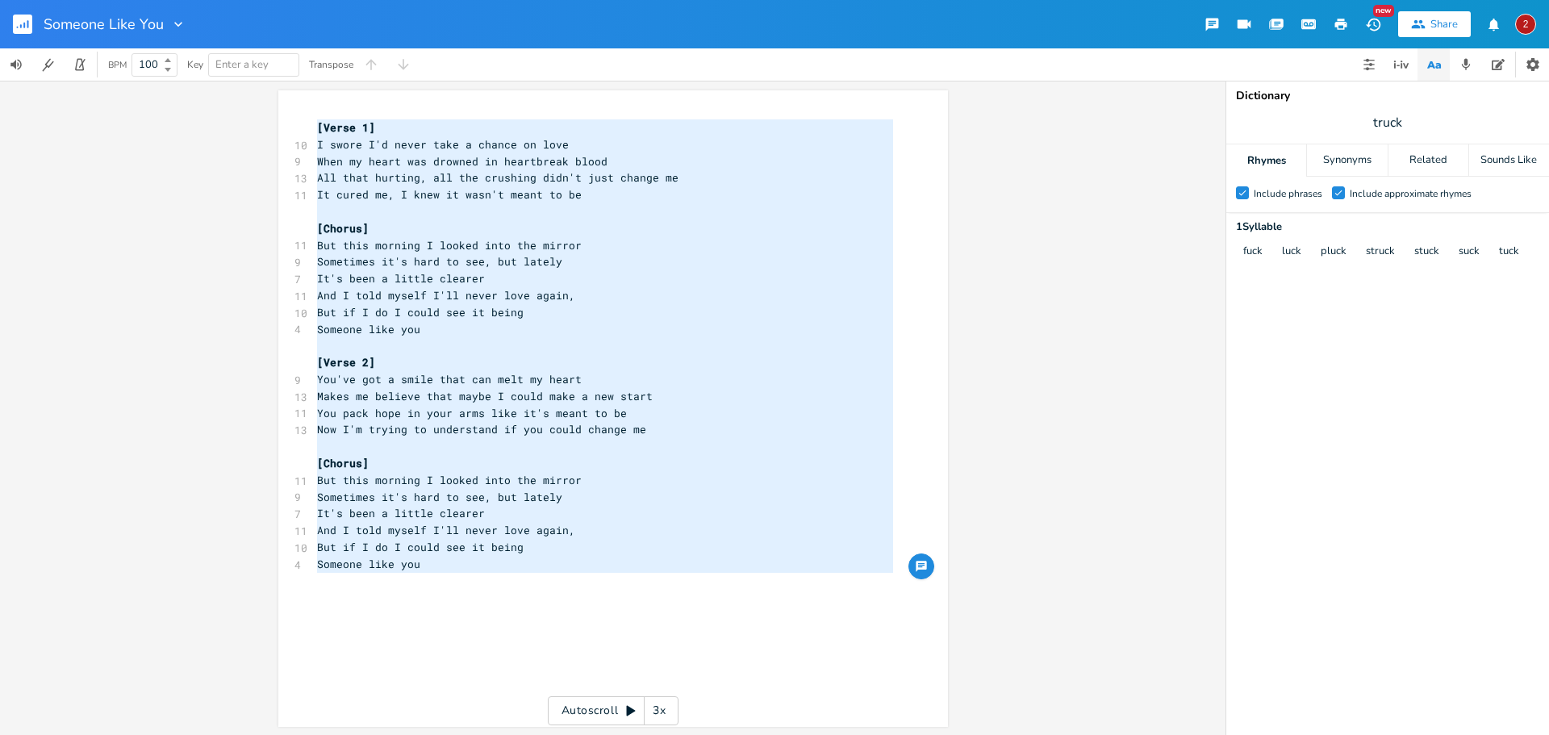
drag, startPoint x: 432, startPoint y: 574, endPoint x: 309, endPoint y: 125, distance: 465.1
click at [314, 125] on div "[Verse 1] 10 I swore I'd never take a chance on love 9 When my heart was drowne…" at bounding box center [605, 362] width 583 height 487
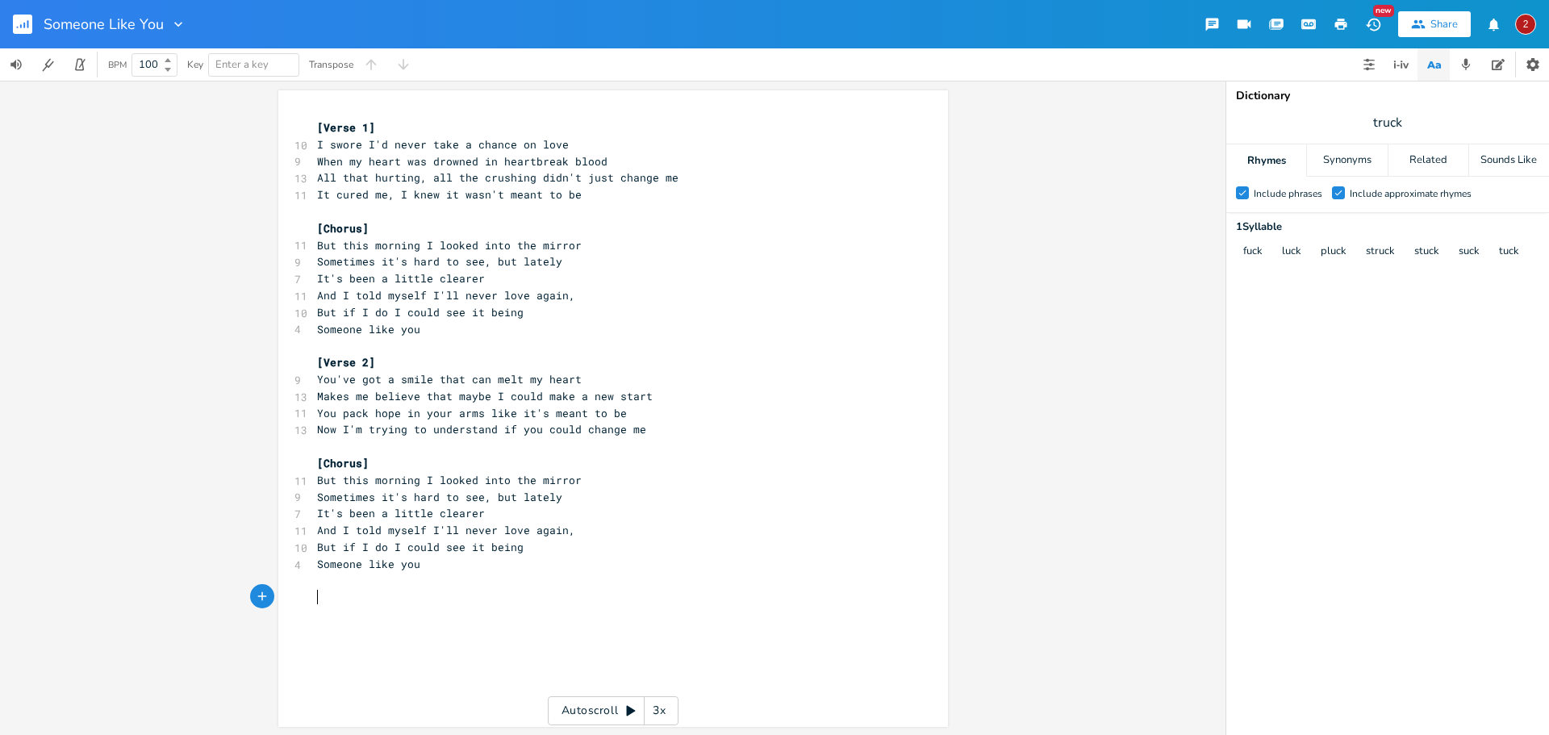
click at [453, 612] on div "x [Verse 1] 10 I swore I'd never take a chance on love 9 When my heart was drow…" at bounding box center [625, 424] width 623 height 616
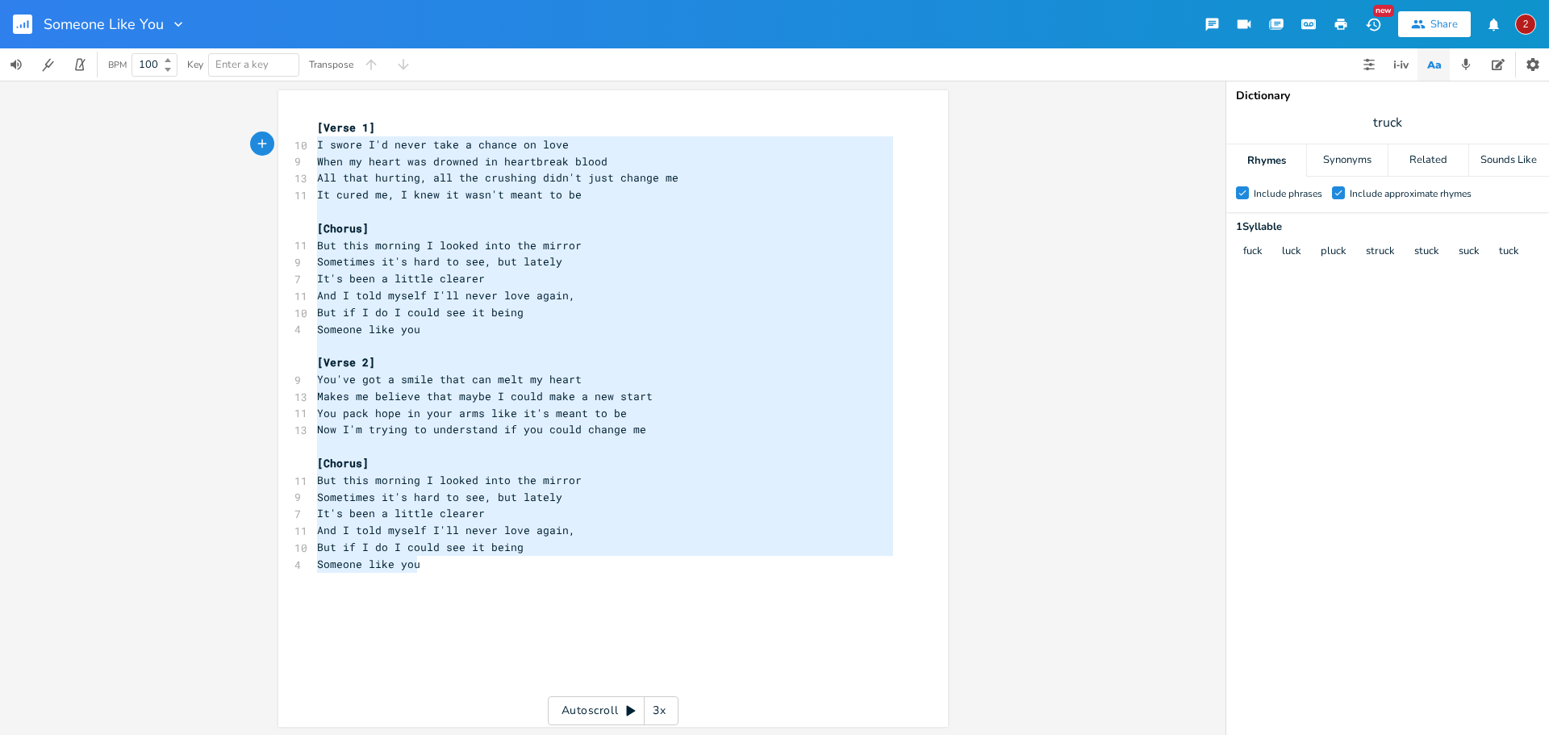
type textarea "[Verse 1] I swore I'd never take a chance on love When my heart was drowned in …"
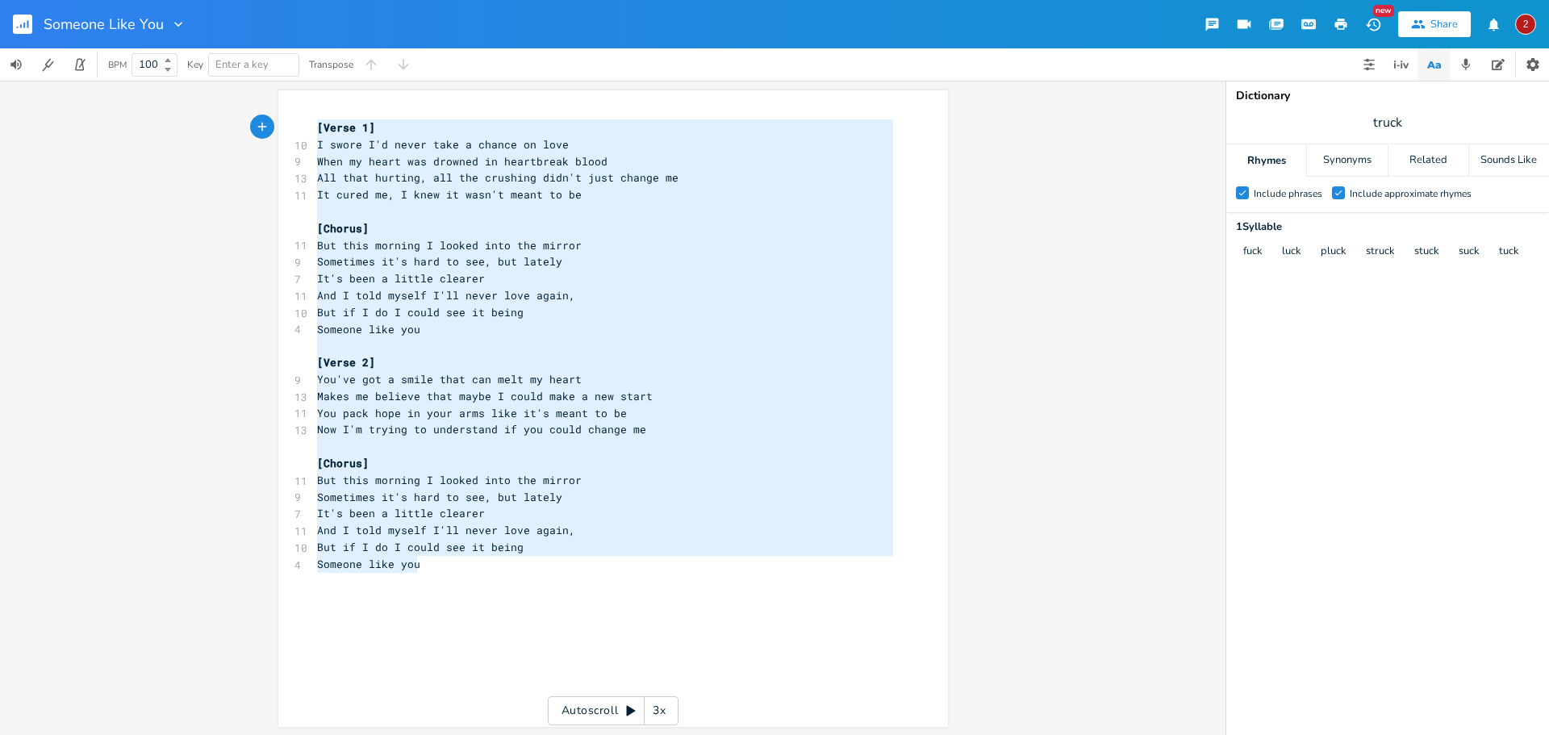
drag, startPoint x: 446, startPoint y: 571, endPoint x: 278, endPoint y: 104, distance: 496.7
click at [278, 104] on div "[Verse 1] I swore I'd never take a chance on love When my heart was drowned in …" at bounding box center [613, 408] width 670 height 637
click at [370, 627] on div "x [Verse 1] 10 I swore I'd never take a chance on love 9 When my heart was drow…" at bounding box center [625, 424] width 623 height 616
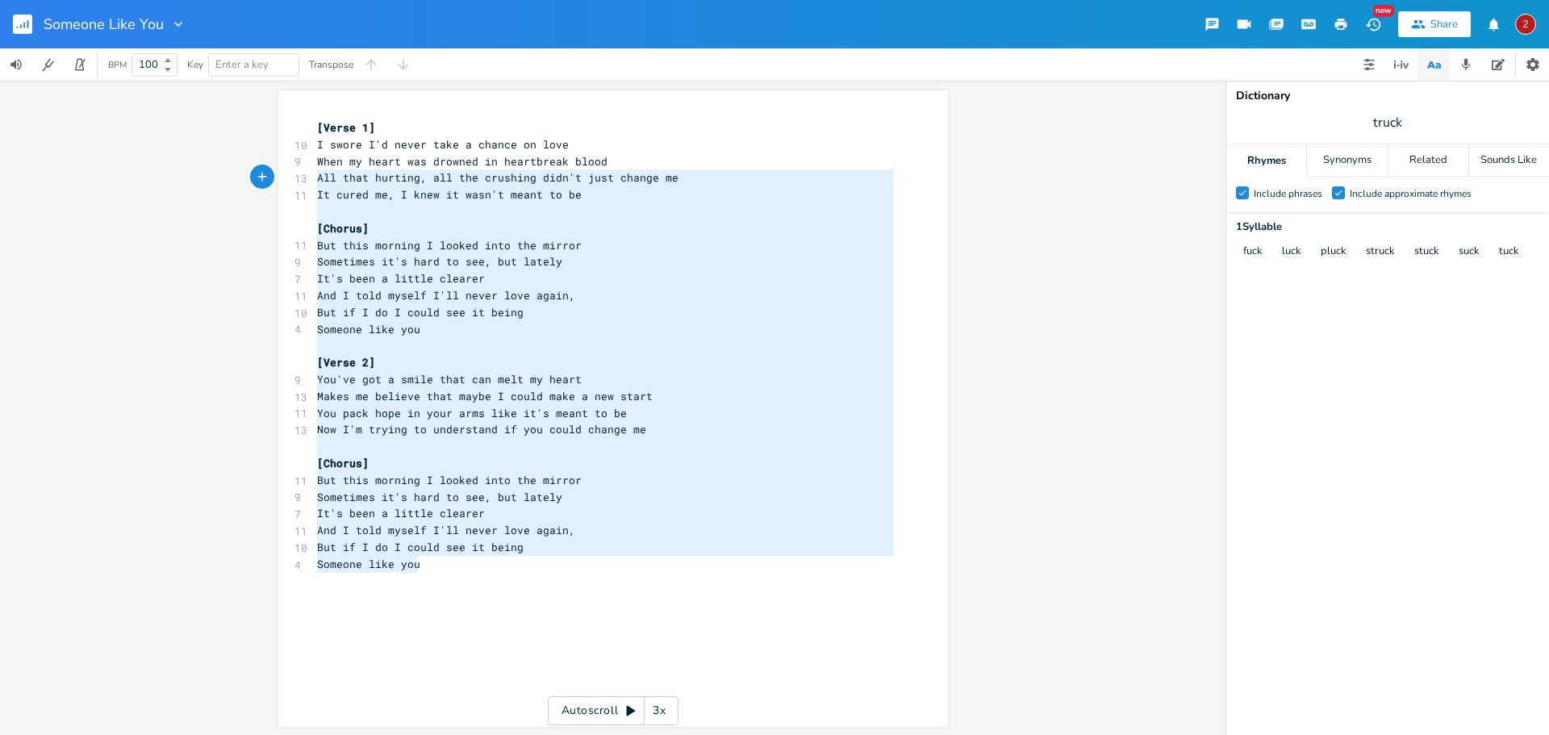
type textarea "[Verse 1] I swore I'd never take a chance on love When my heart was drowned in …"
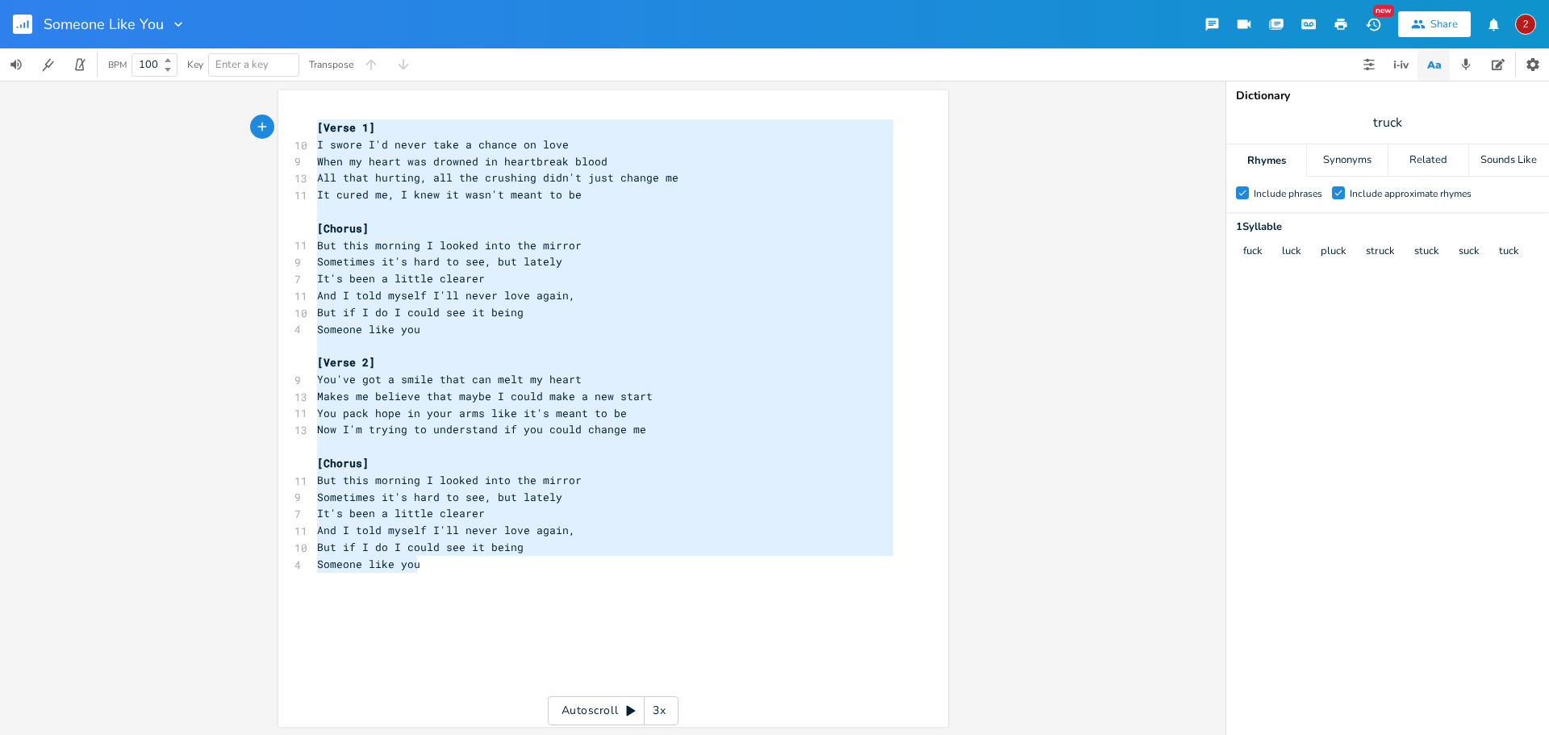
drag, startPoint x: 430, startPoint y: 572, endPoint x: 303, endPoint y: 131, distance: 459.4
click at [303, 131] on div "[Verse 1] I swore I'd never take a chance on love When my heart was drowned in …" at bounding box center [613, 408] width 670 height 637
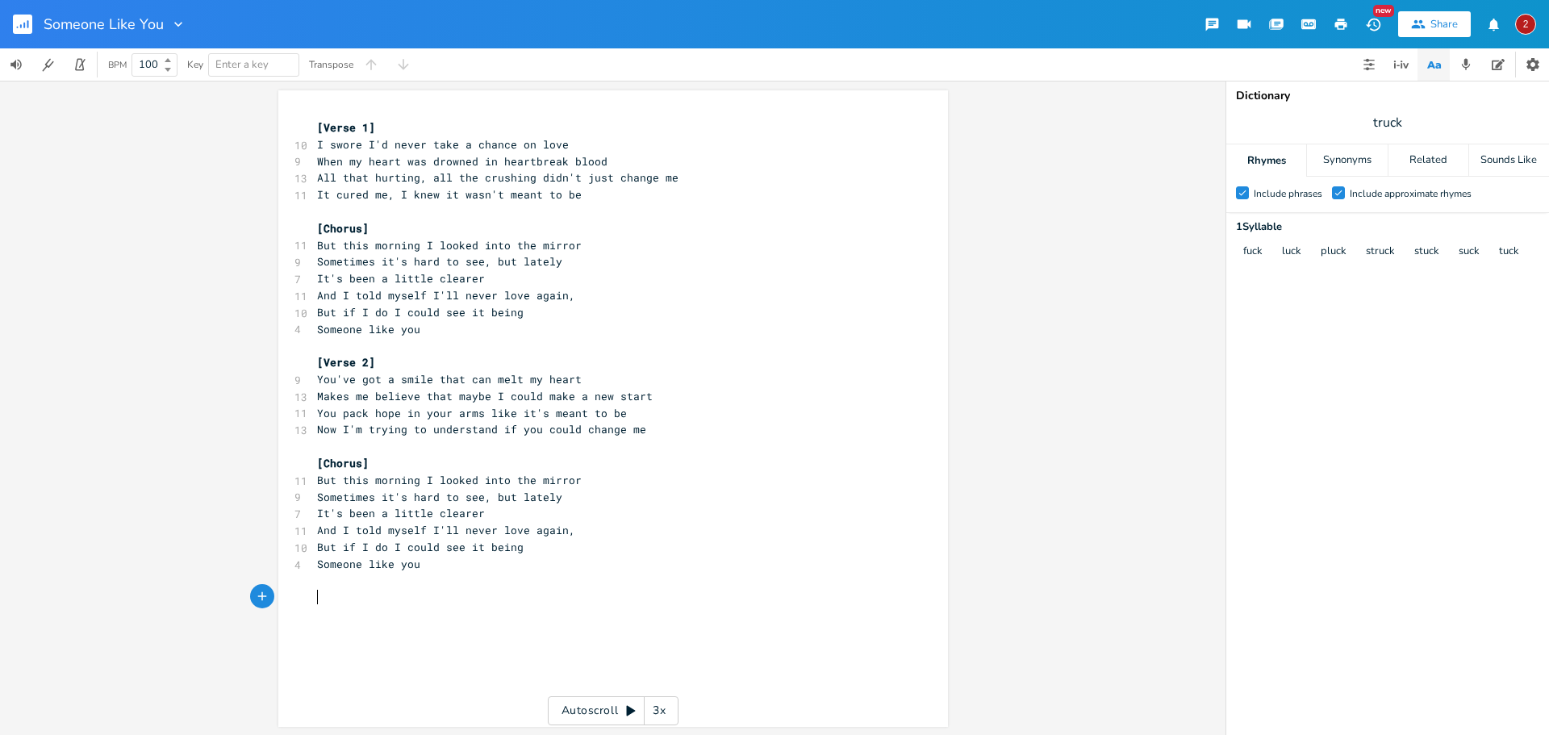
click at [330, 611] on div "x [Verse 1] 10 I swore I'd never take a chance on love 9 When my heart was drow…" at bounding box center [625, 424] width 623 height 616
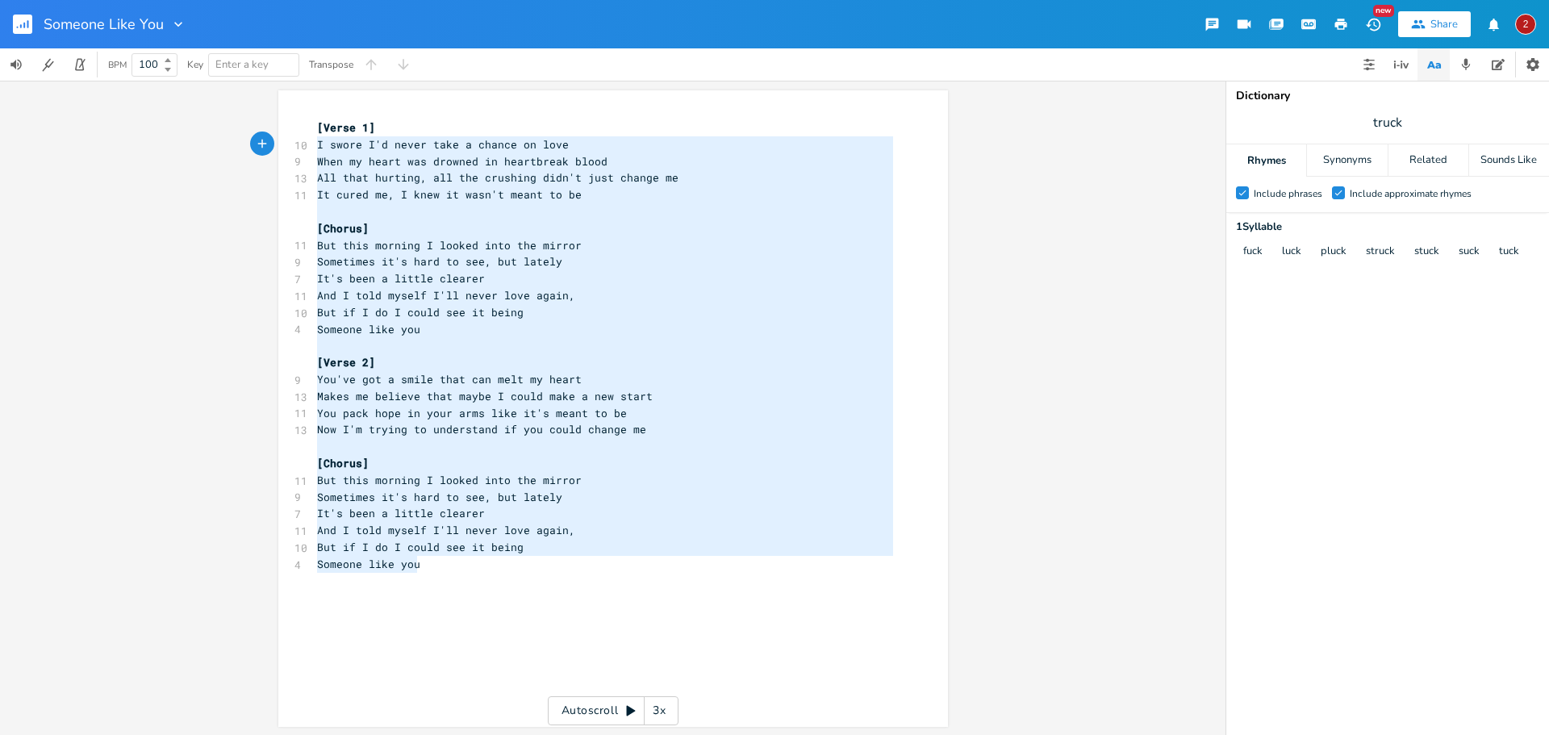
type textarea "[Verse 1] I swore I'd never take a chance on love When my heart was drowned in …"
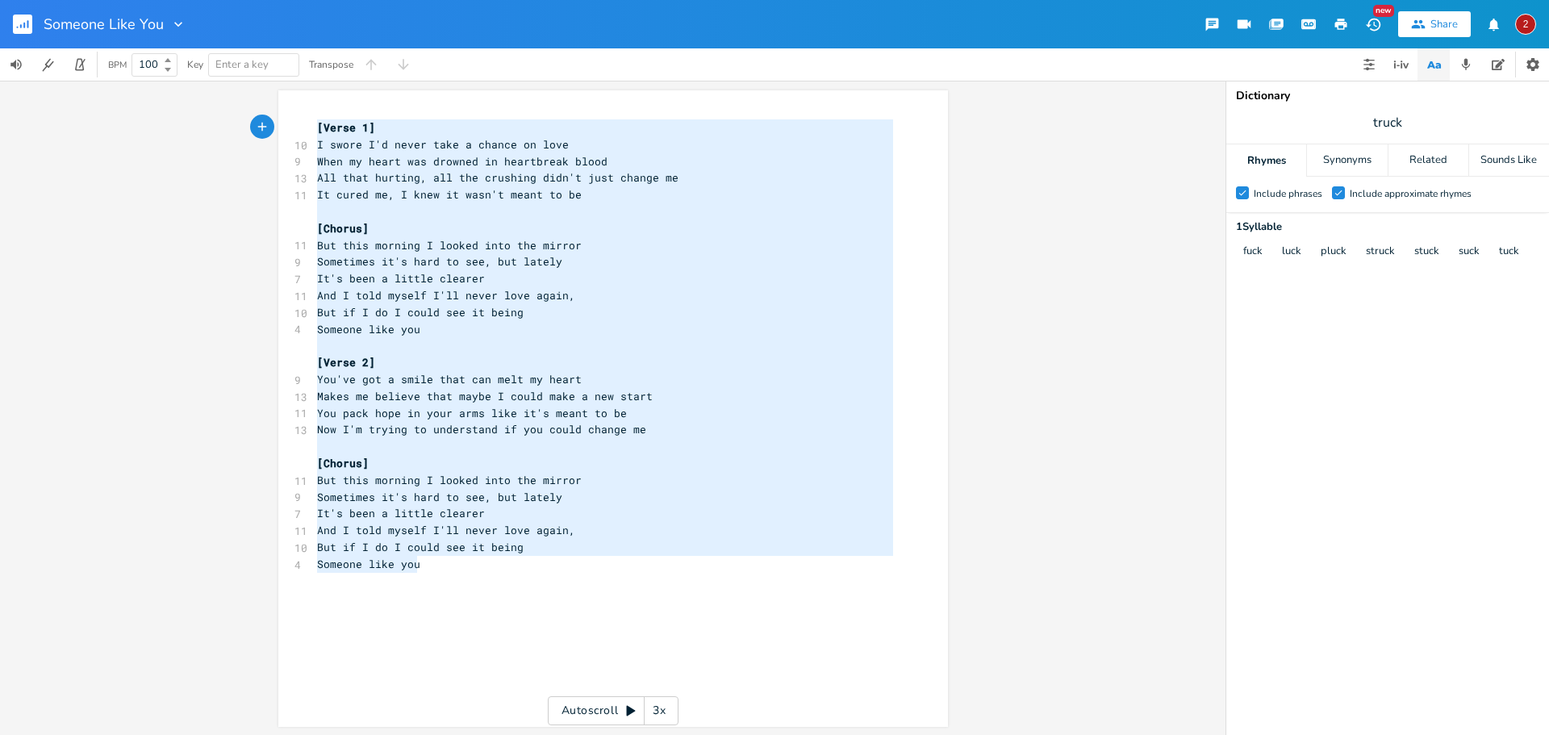
drag, startPoint x: 416, startPoint y: 570, endPoint x: 306, endPoint y: 106, distance: 476.8
click at [306, 106] on div "[Verse 1] I swore I'd never take a chance on love When my heart was drowned in …" at bounding box center [613, 408] width 670 height 637
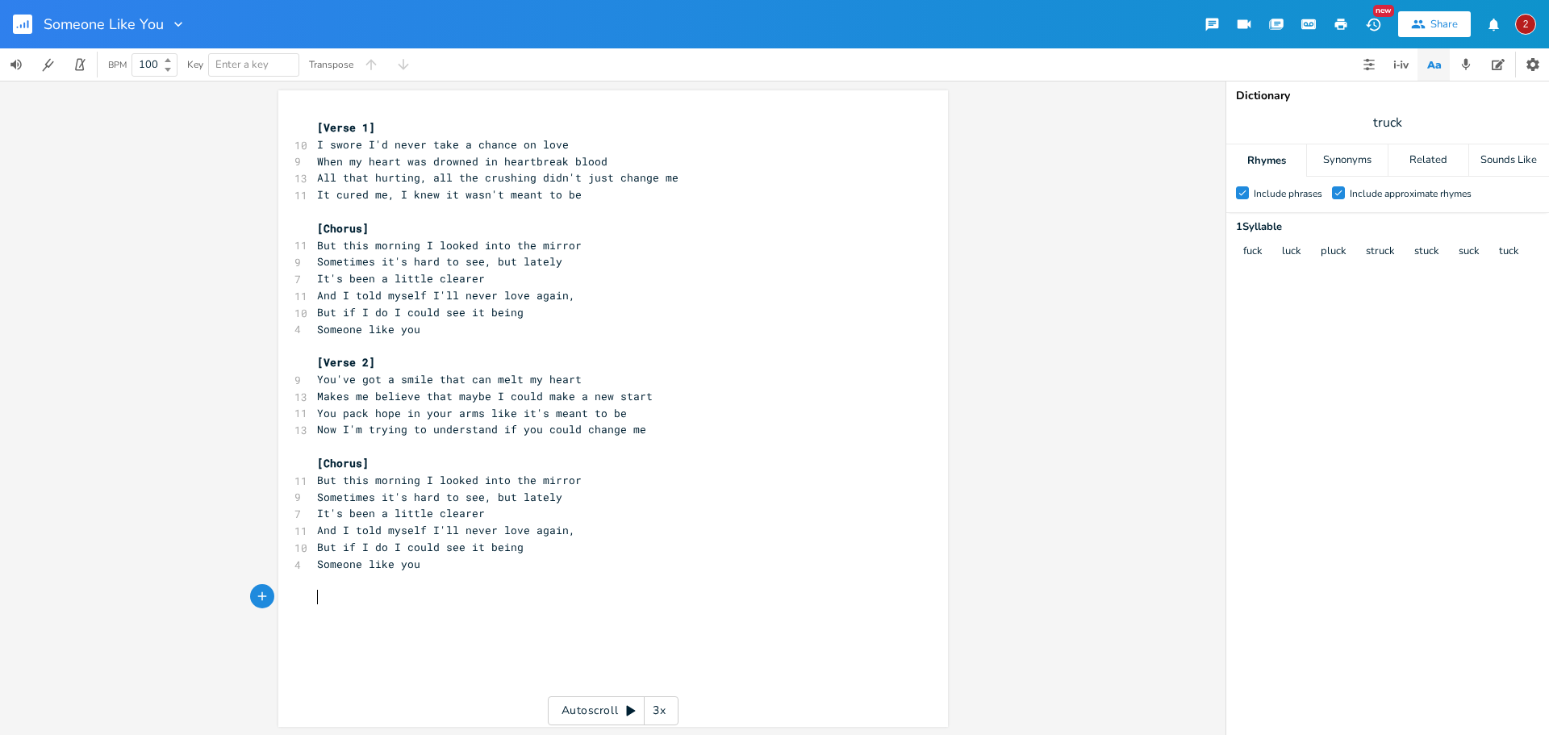
click at [342, 604] on pre "​" at bounding box center [605, 597] width 583 height 17
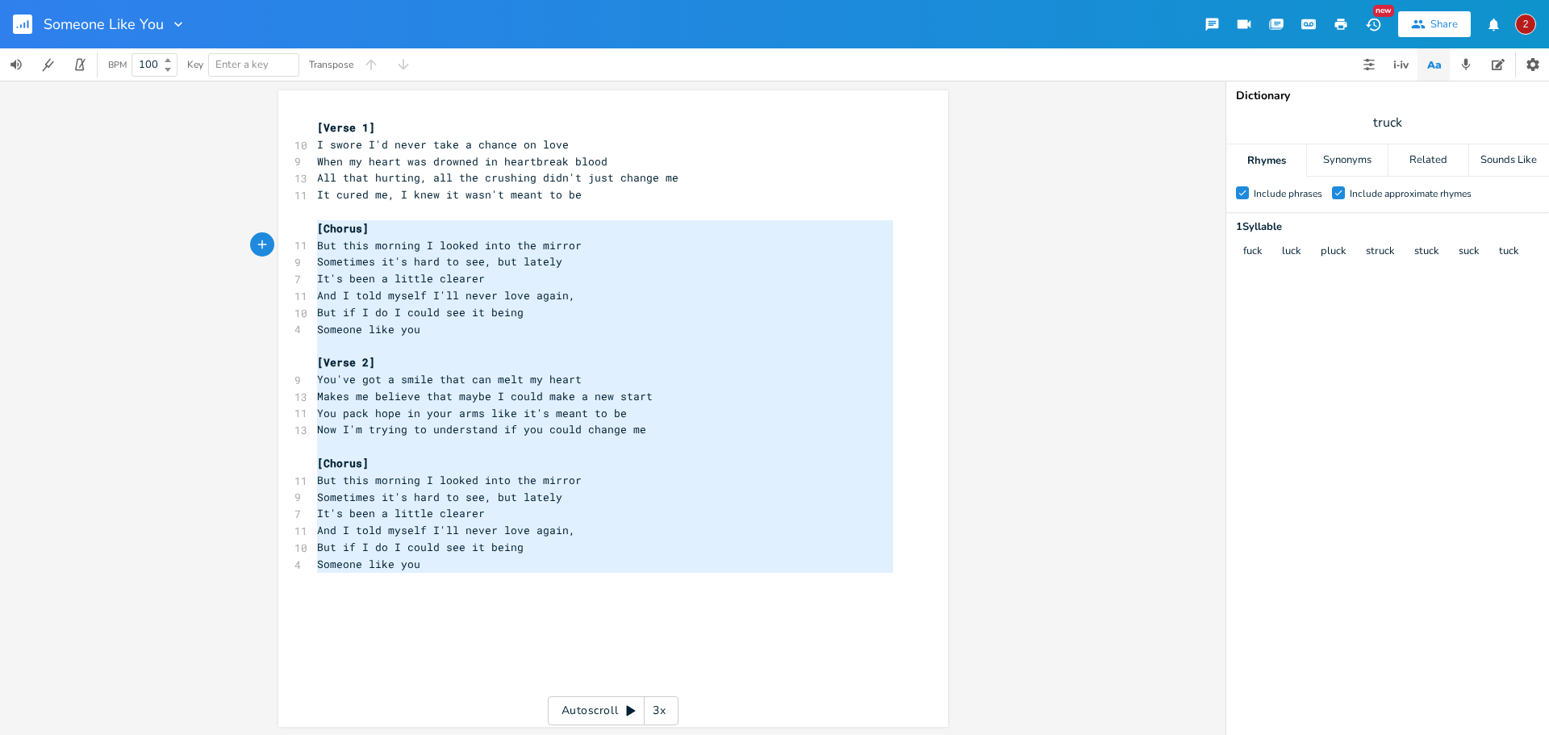
type textarea "[Verse 1] I swore I'd never take a chance on love When my heart was drowned in …"
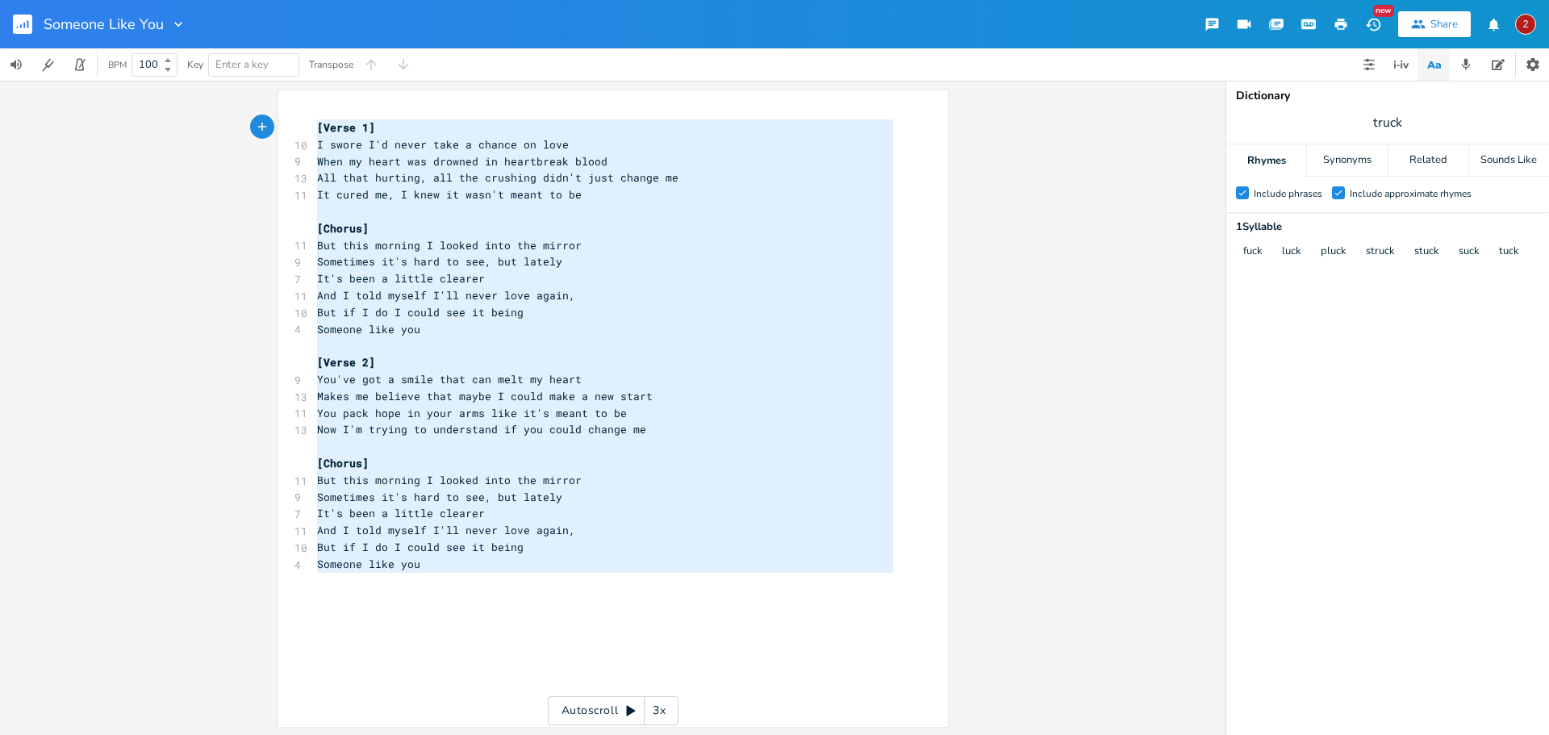
drag, startPoint x: 395, startPoint y: 534, endPoint x: 299, endPoint y: 104, distance: 440.7
click at [299, 104] on div "[Verse 1] I swore I'd never take a chance on love When my heart was drowned in …" at bounding box center [613, 408] width 670 height 637
click at [322, 633] on div "x [Verse 1] 10 I swore I'd never take a chance on love 9 When my heart was drow…" at bounding box center [625, 424] width 623 height 616
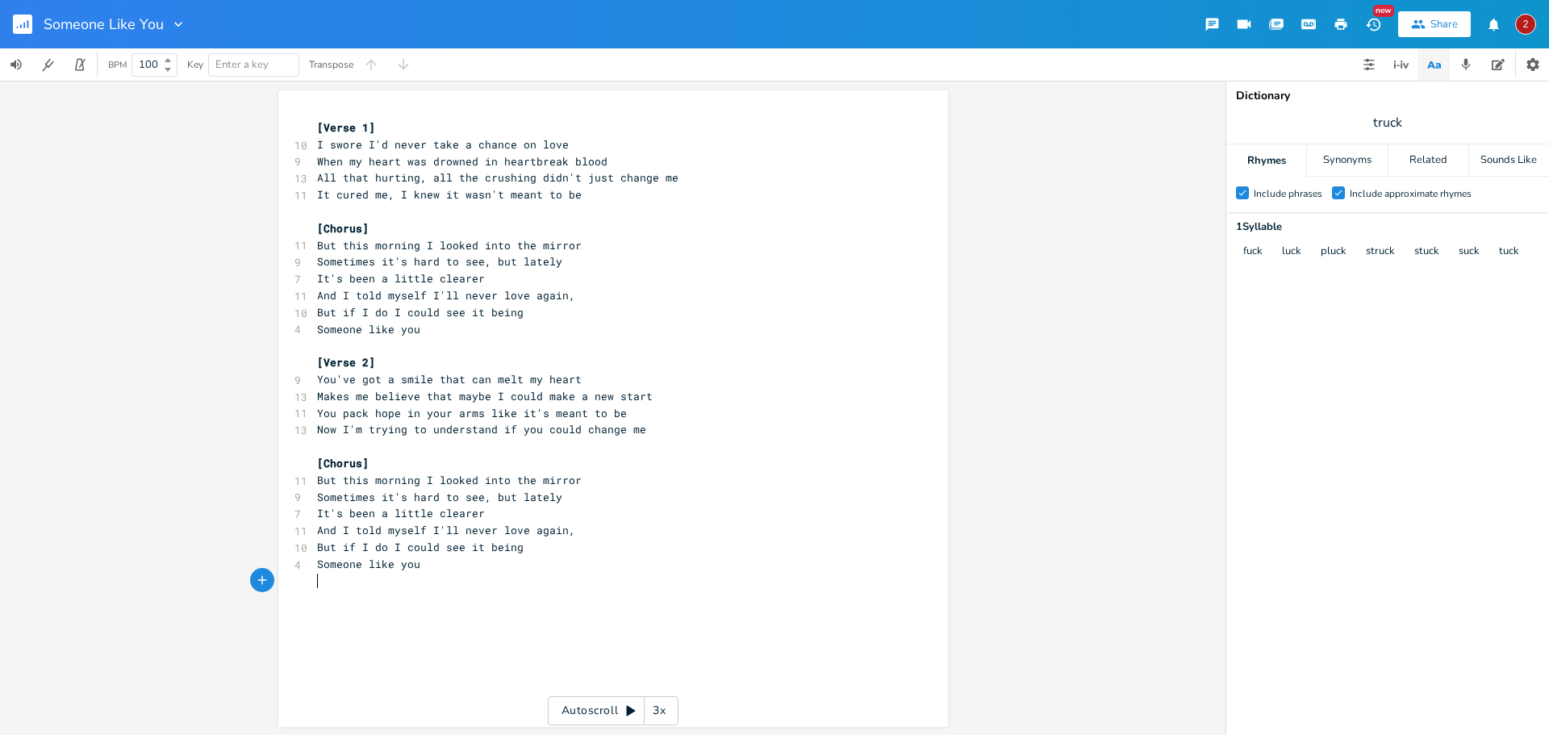
click at [424, 575] on pre "​" at bounding box center [605, 581] width 583 height 17
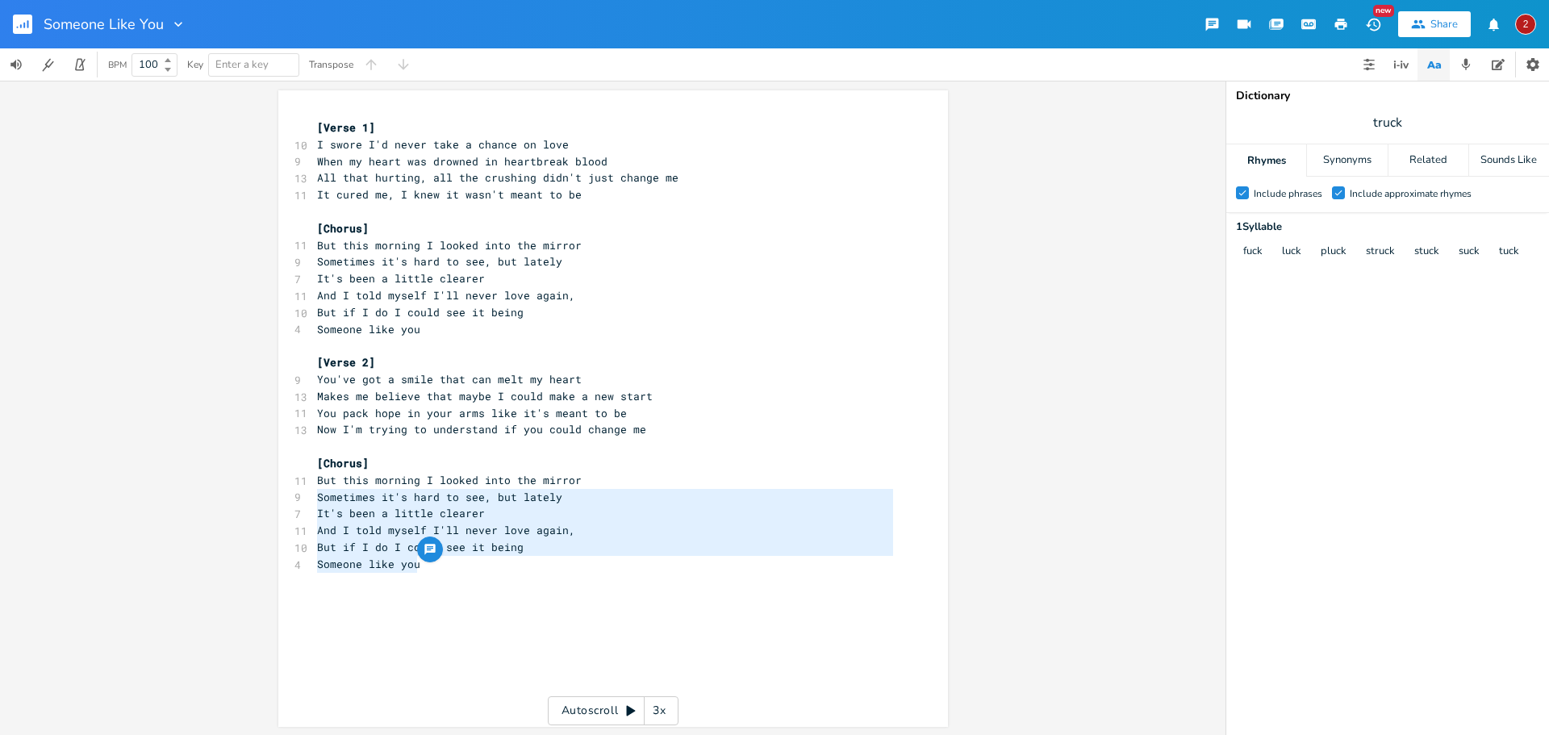
type textarea "But this morning I looked into the mirror Sometimes it's hard to see, but latel…"
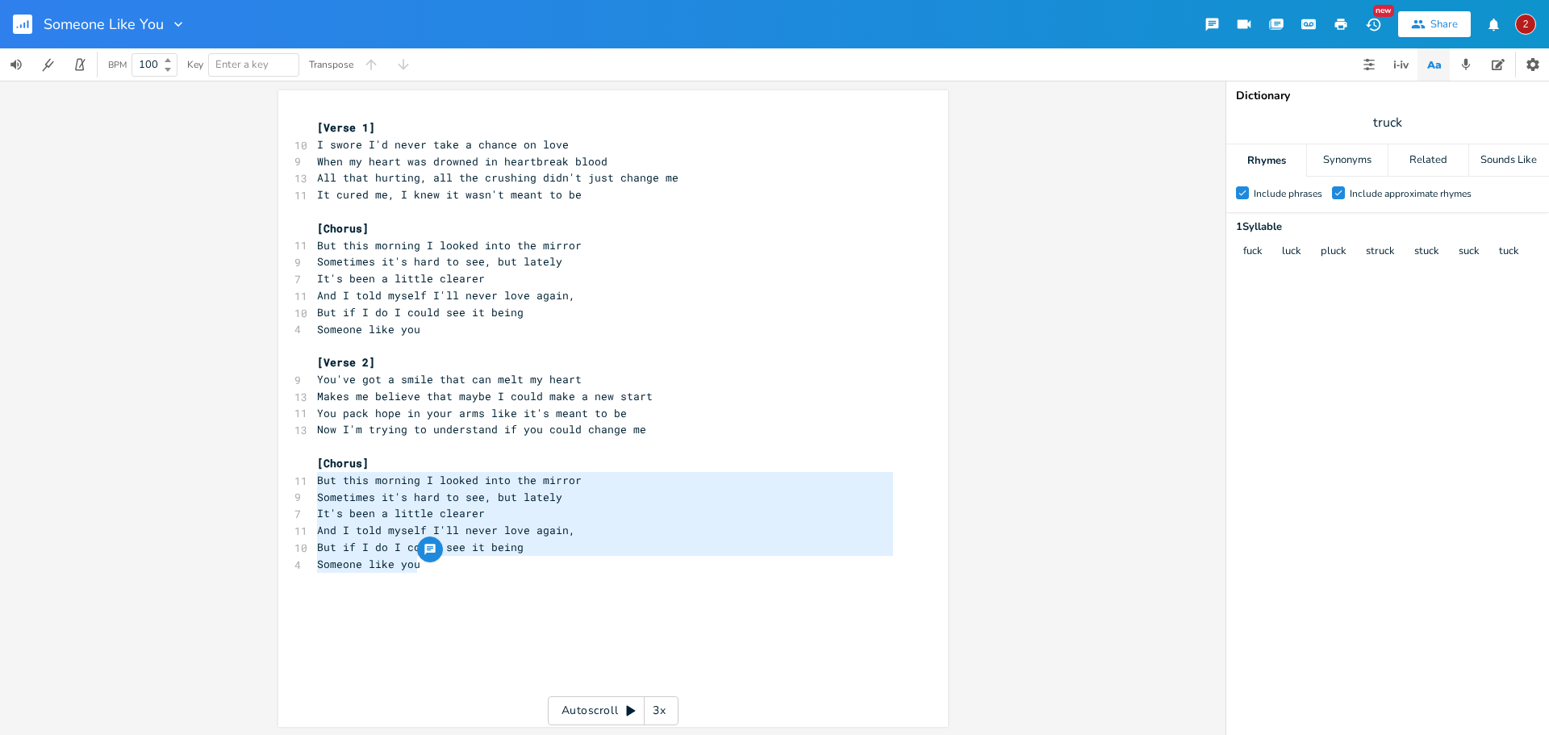
drag, startPoint x: 421, startPoint y: 568, endPoint x: 302, endPoint y: 480, distance: 148.3
click at [302, 480] on div "But this morning I looked into the mirror Sometimes it's hard to see, but latel…" at bounding box center [613, 408] width 670 height 637
click at [382, 611] on div "x [Verse 1] 10 I swore I'd never take a chance on love 9 When my heart was drow…" at bounding box center [625, 424] width 623 height 616
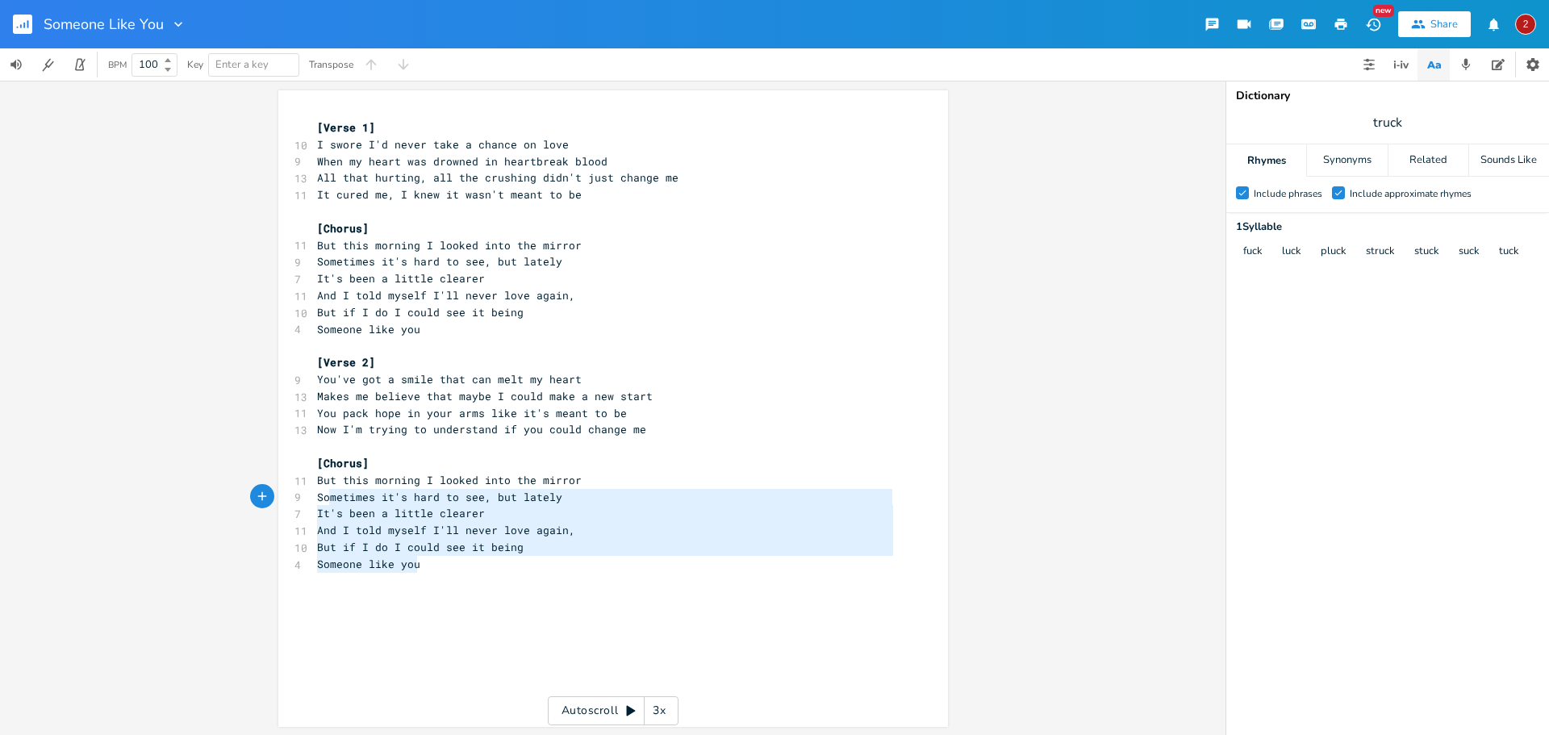
type textarea "[Chorus] But this morning I looked into the mirror Sometimes it's hard to see, …"
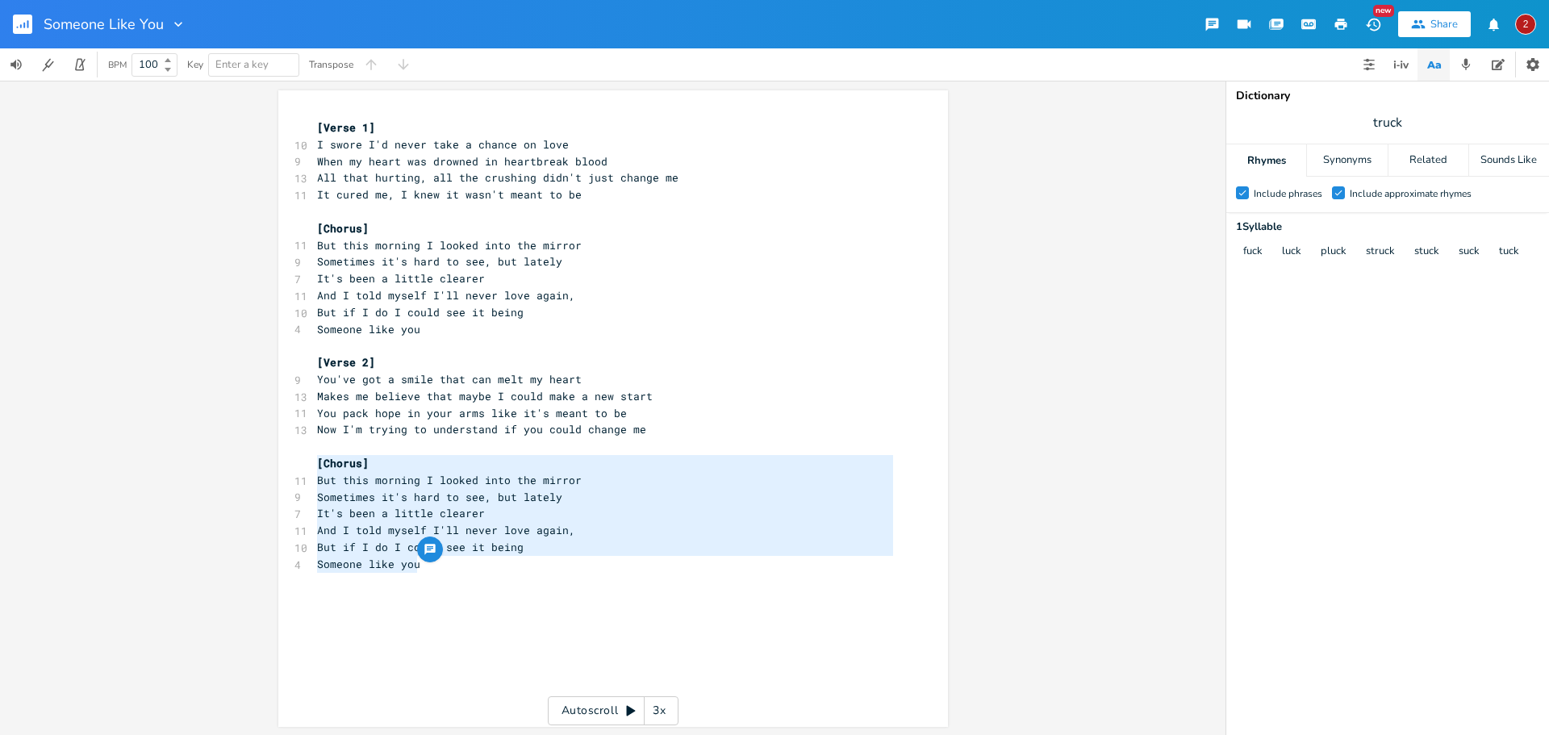
drag, startPoint x: 419, startPoint y: 562, endPoint x: 306, endPoint y: 458, distance: 154.2
click at [306, 458] on div "[Chorus] But this morning I looked into the mirror Sometimes it's hard to see, …" at bounding box center [613, 408] width 670 height 637
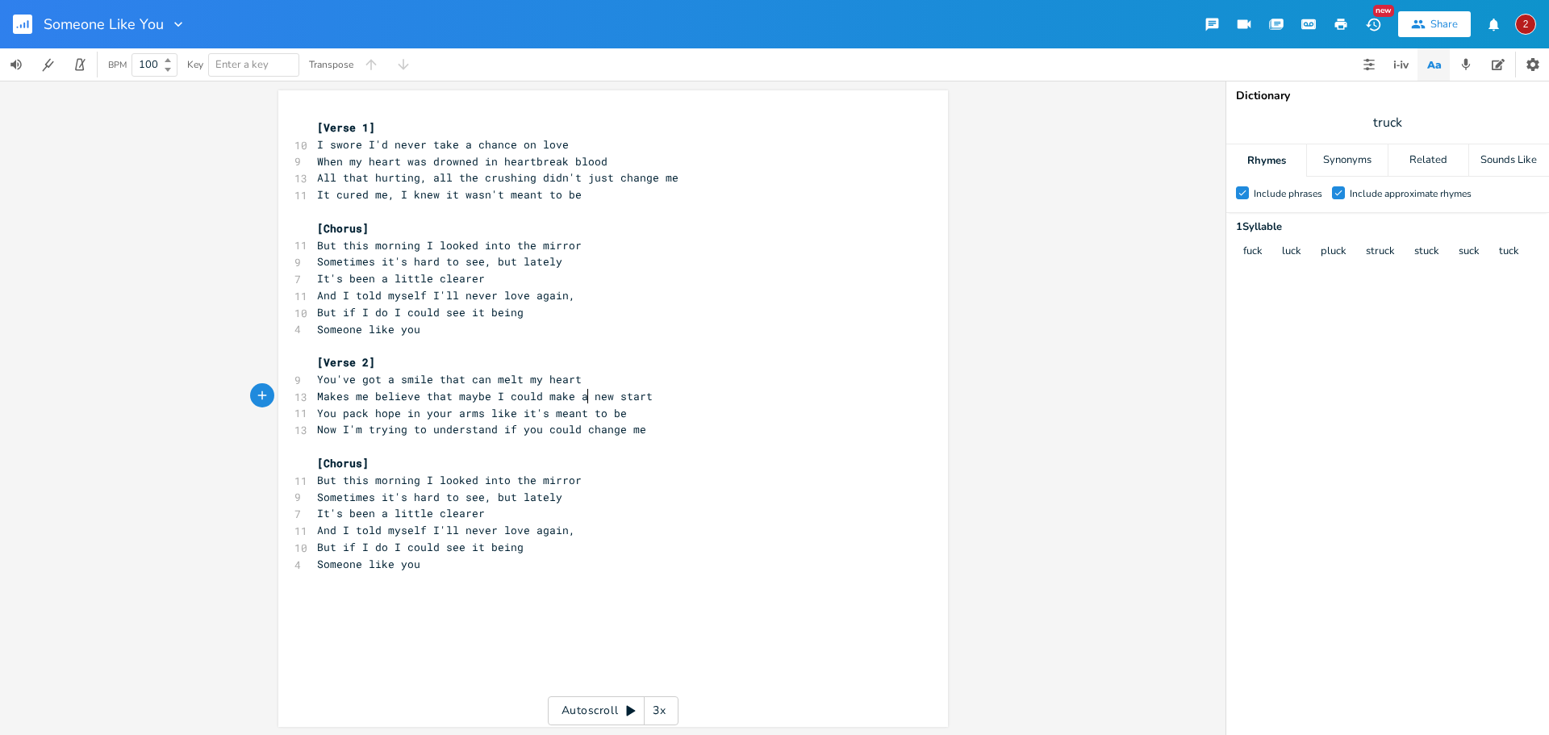
click at [582, 388] on pre "Makes me believe that maybe I could make a new start" at bounding box center [605, 396] width 583 height 17
click at [482, 564] on pre "Someone like you" at bounding box center [605, 564] width 583 height 17
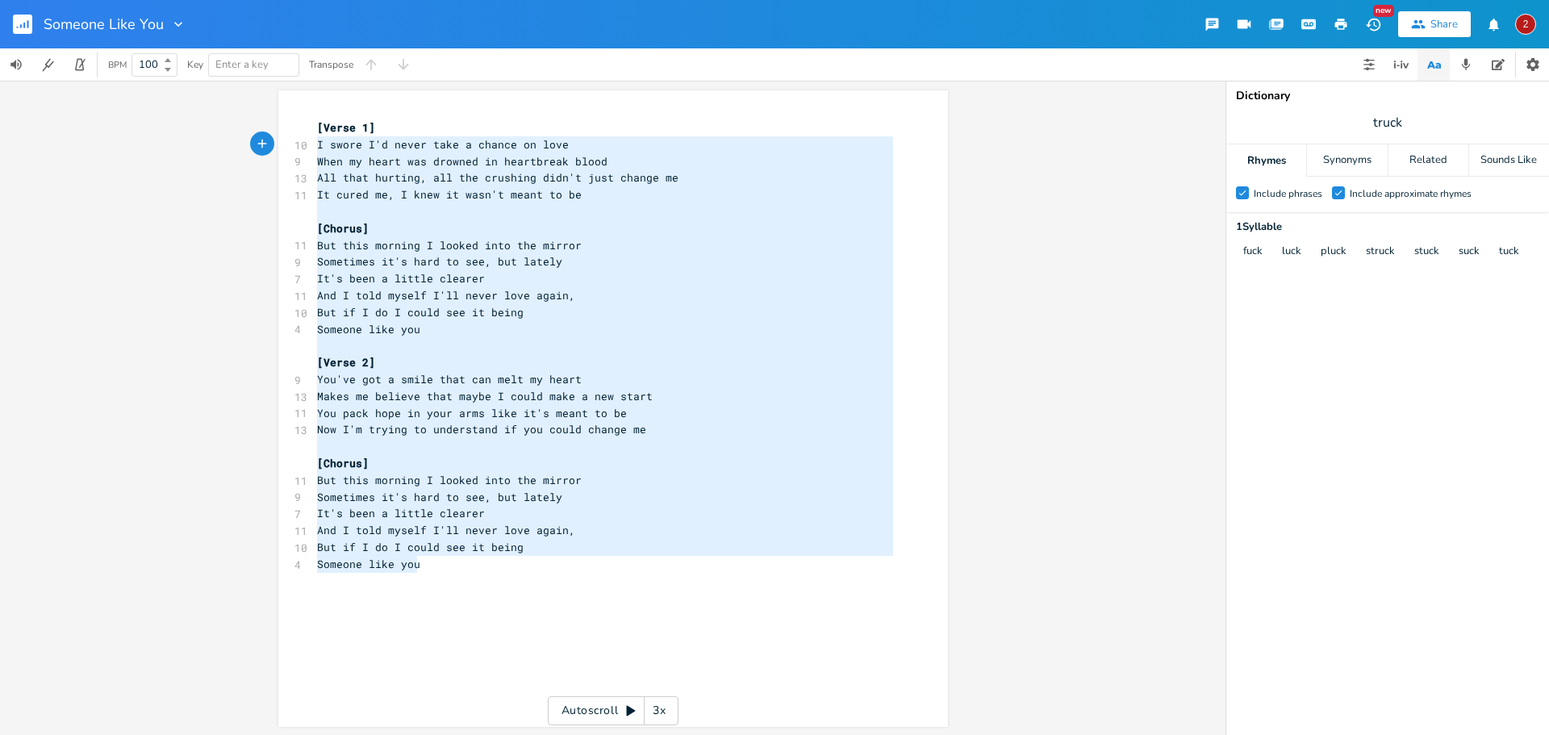
type textarea "[Verse 1] I swore I'd never take a chance on love When my heart was drowned in …"
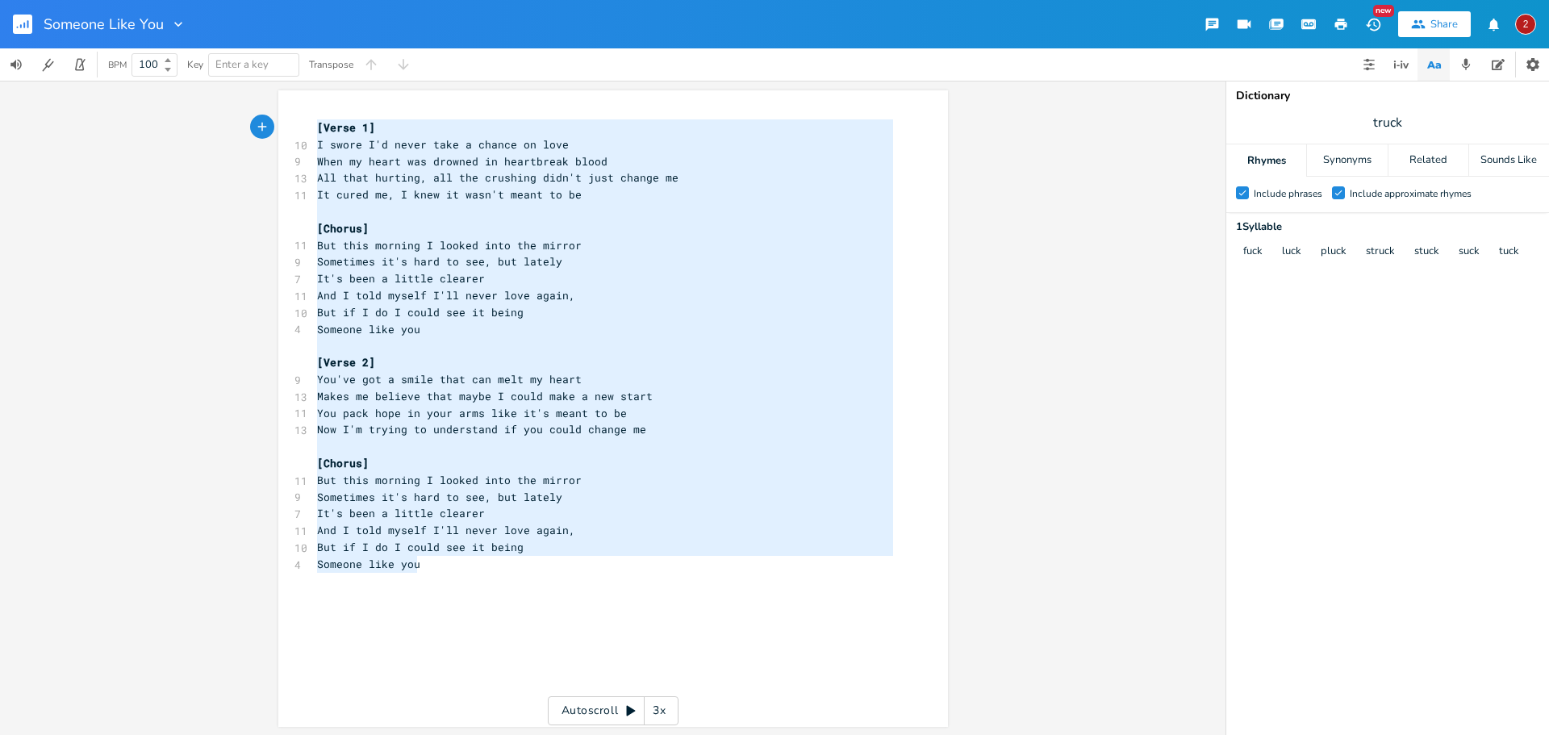
drag, startPoint x: 428, startPoint y: 571, endPoint x: 265, endPoint y: 119, distance: 479.6
click at [265, 119] on div "[Verse 1] I swore I'd never take a chance on love When my heart was drowned in …" at bounding box center [613, 408] width 1226 height 654
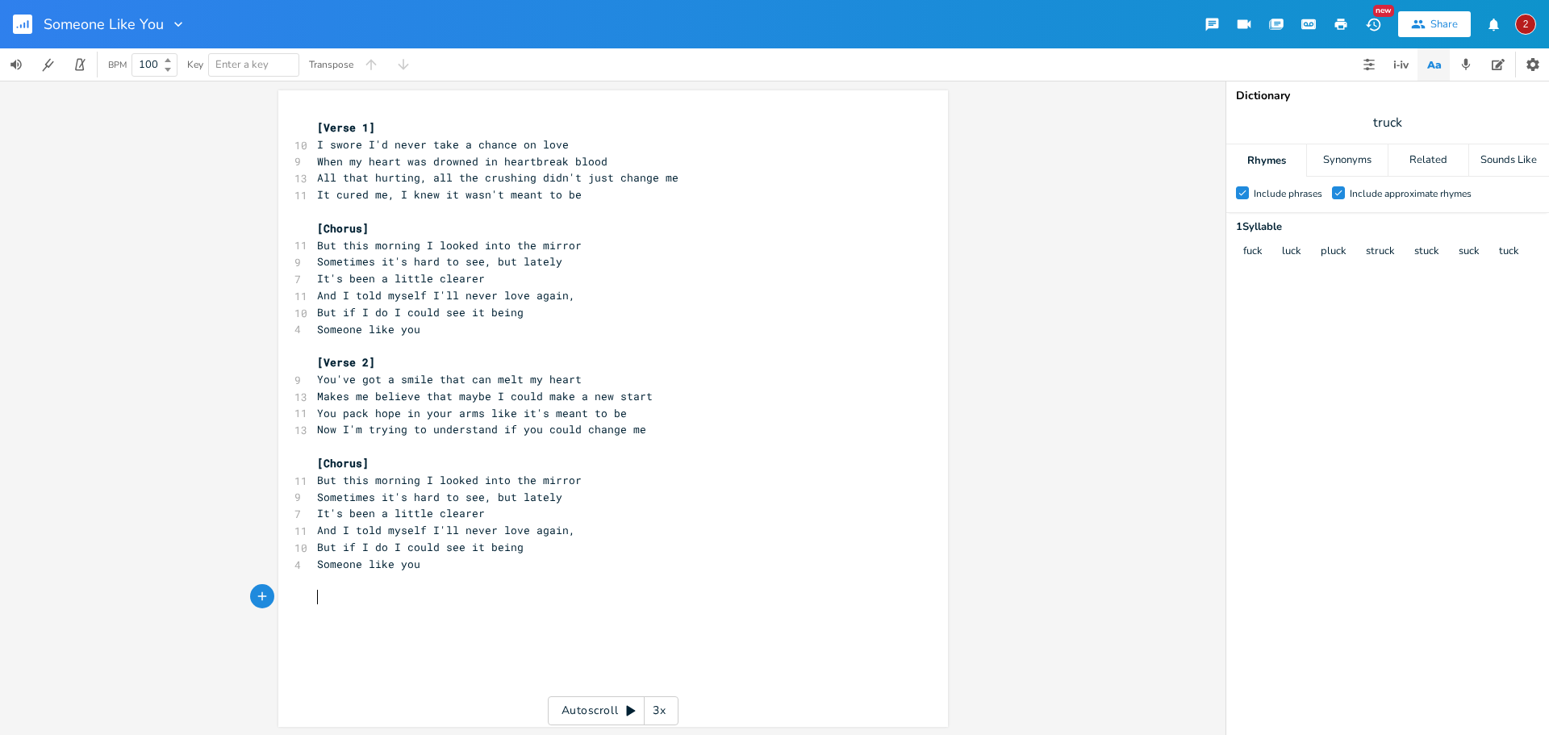
click at [545, 593] on pre "​" at bounding box center [605, 597] width 583 height 17
